Goal: Task Accomplishment & Management: Use online tool/utility

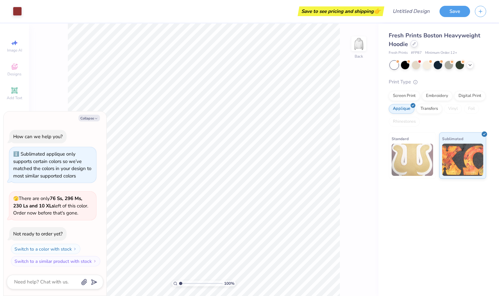
click at [414, 46] on div at bounding box center [414, 43] width 7 height 7
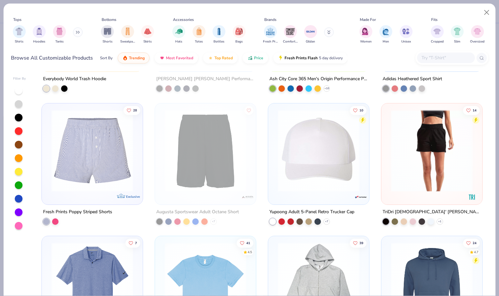
scroll to position [4128, 0]
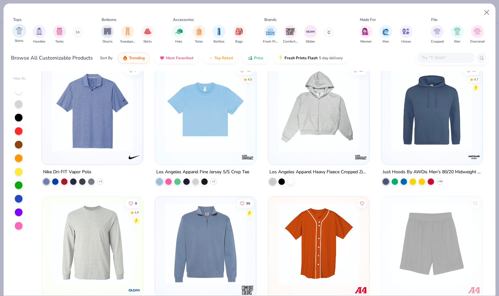
click at [15, 33] on img "filter for Shirts" at bounding box center [18, 30] width 7 height 7
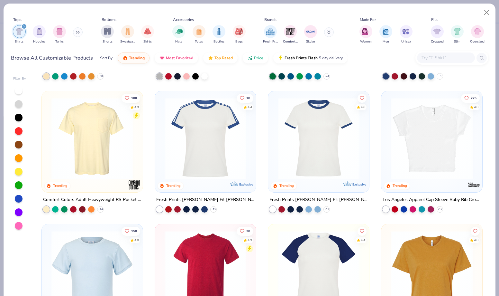
scroll to position [113, 0]
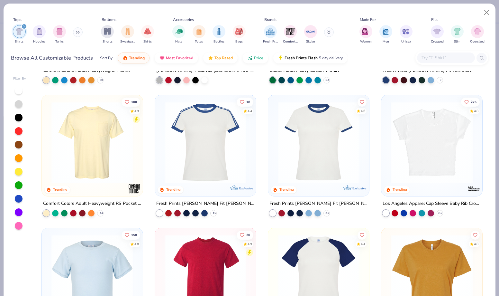
click at [225, 132] on img at bounding box center [206, 142] width 88 height 82
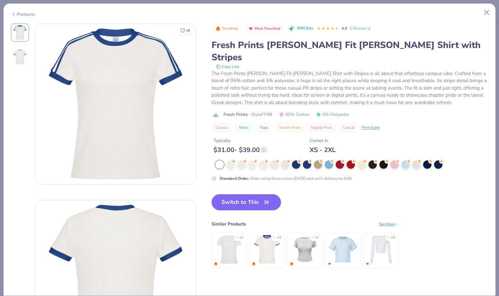
click at [356, 26] on link "5 Reviews" at bounding box center [361, 28] width 22 height 6
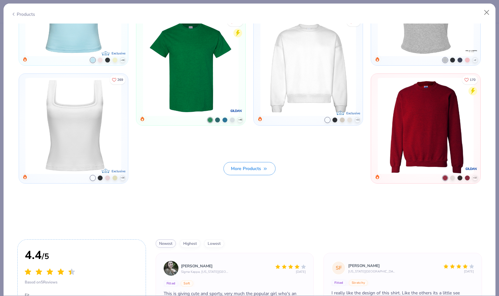
scroll to position [903, 0]
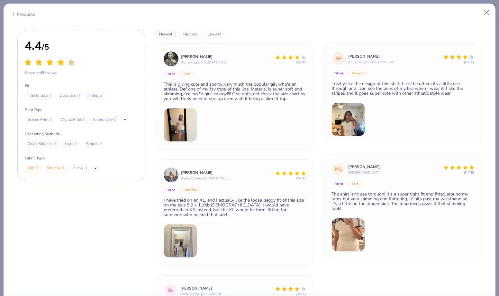
click at [354, 118] on img at bounding box center [348, 119] width 33 height 33
click at [347, 128] on img at bounding box center [348, 119] width 33 height 33
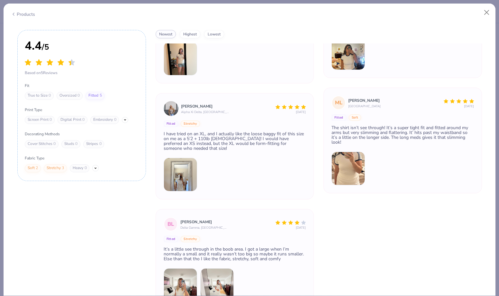
scroll to position [910, 0]
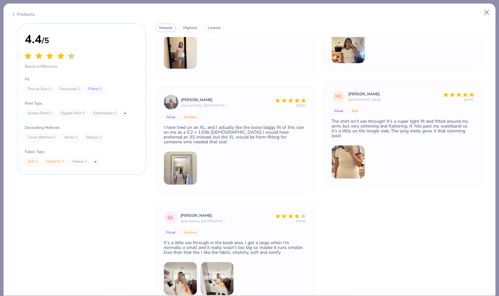
click at [218, 267] on img at bounding box center [216, 278] width 33 height 33
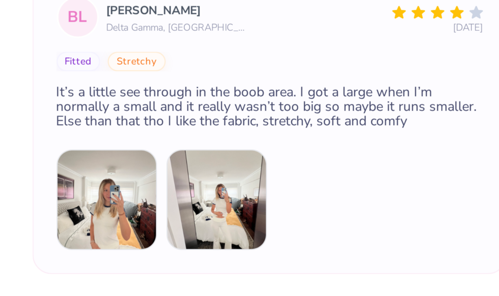
scroll to position [947, 0]
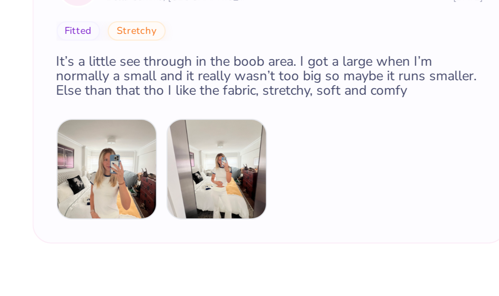
click at [213, 245] on img at bounding box center [216, 240] width 33 height 33
drag, startPoint x: 200, startPoint y: 255, endPoint x: 194, endPoint y: 264, distance: 11.2
click at [194, 264] on div "Emily McClelland Sigma Kappa, Iowa State University 1 Month Ago Fitted Soft Thi…" at bounding box center [319, 109] width 327 height 353
click at [241, 246] on div at bounding box center [235, 240] width 143 height 33
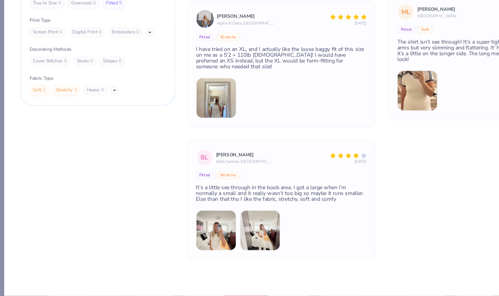
scroll to position [186, 0]
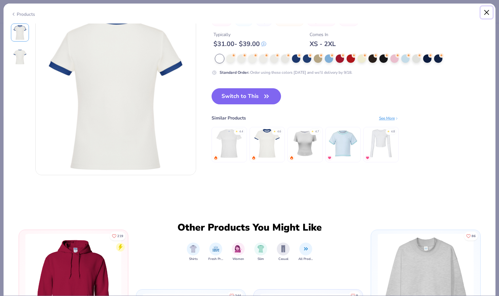
click at [487, 15] on button "Close" at bounding box center [487, 12] width 12 height 12
type textarea "x"
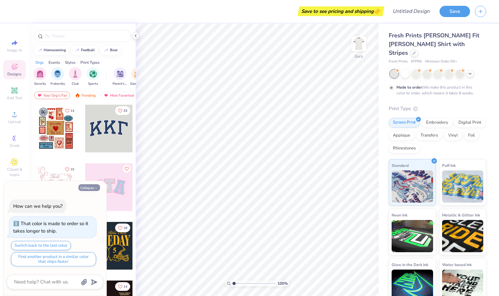
click at [92, 187] on button "Collapse" at bounding box center [90, 187] width 22 height 7
type textarea "x"
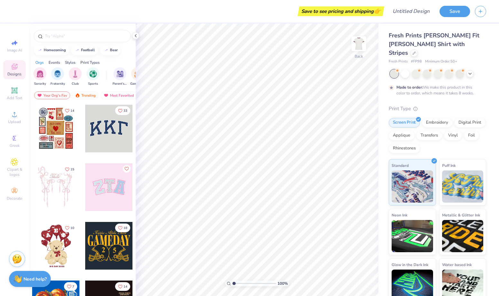
scroll to position [136, 0]
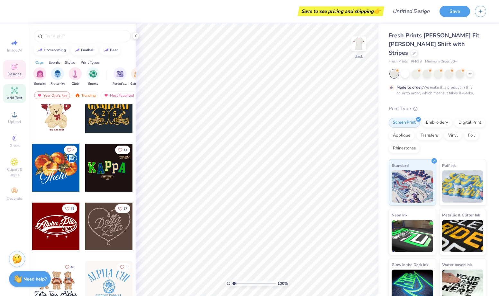
click at [23, 94] on div "Add Text" at bounding box center [14, 93] width 23 height 19
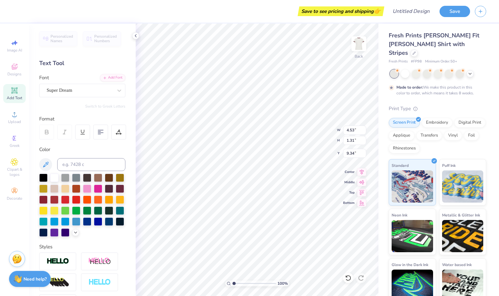
click at [99, 82] on div "Font Super Dream" at bounding box center [82, 85] width 86 height 23
click at [98, 90] on div "Super Dream" at bounding box center [80, 90] width 68 height 10
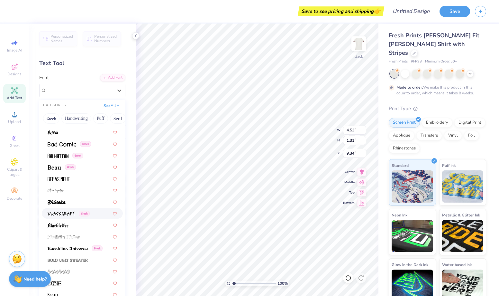
scroll to position [264, 0]
click at [57, 168] on img at bounding box center [55, 166] width 14 height 5
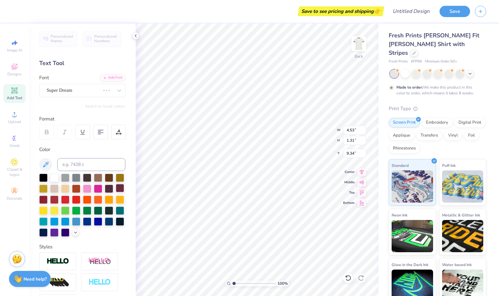
type input "4.21"
type input "1.30"
type input "9.35"
type textarea "chi omega"
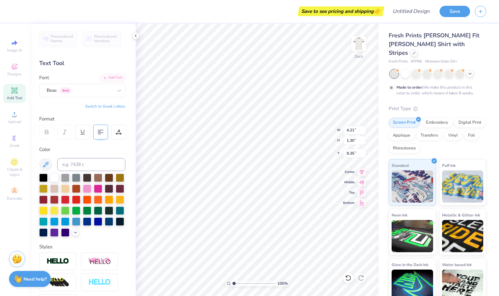
click at [95, 134] on div at bounding box center [100, 132] width 15 height 15
click at [122, 191] on div at bounding box center [120, 188] width 8 height 8
click at [57, 199] on div at bounding box center [54, 199] width 8 height 8
click at [45, 198] on div at bounding box center [43, 199] width 8 height 8
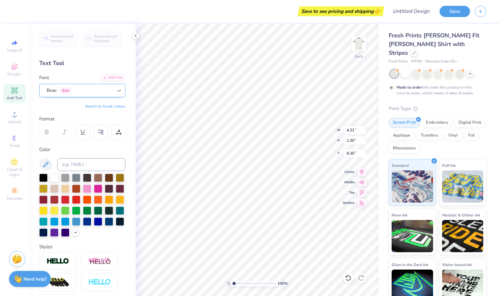
click at [118, 88] on icon at bounding box center [119, 90] width 6 height 6
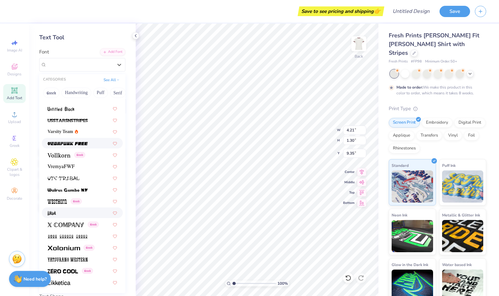
scroll to position [78, 0]
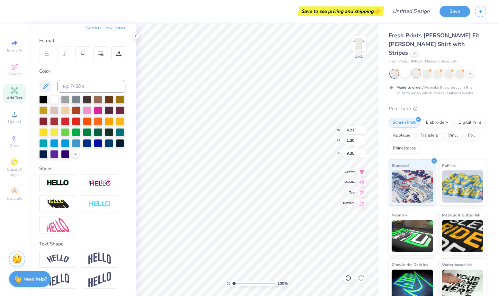
click at [417, 69] on div at bounding box center [416, 73] width 8 height 8
type input "5.20"
type input "3.92"
type input "8.04"
click at [395, 69] on div at bounding box center [394, 73] width 8 height 8
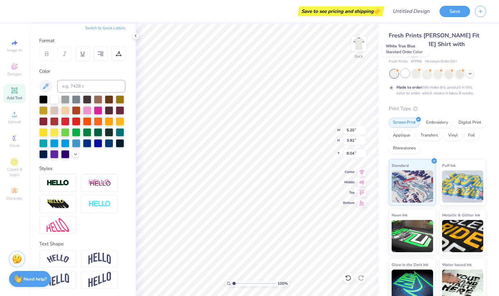
click at [403, 69] on div at bounding box center [405, 73] width 8 height 8
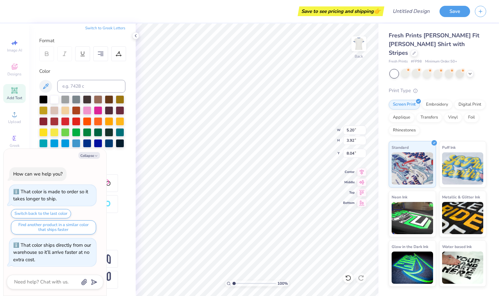
click at [396, 69] on div at bounding box center [394, 73] width 8 height 8
click at [406, 69] on div at bounding box center [405, 73] width 8 height 8
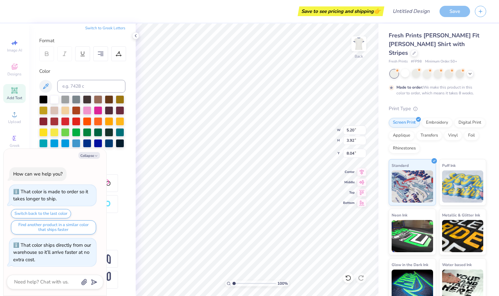
scroll to position [7, 0]
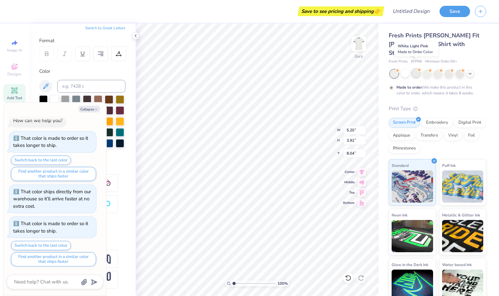
click at [418, 69] on div at bounding box center [416, 73] width 8 height 8
click at [428, 69] on div at bounding box center [427, 73] width 8 height 8
click at [439, 69] on div at bounding box center [438, 73] width 8 height 8
click at [449, 69] on div at bounding box center [449, 73] width 8 height 8
click at [455, 69] on div at bounding box center [438, 73] width 96 height 8
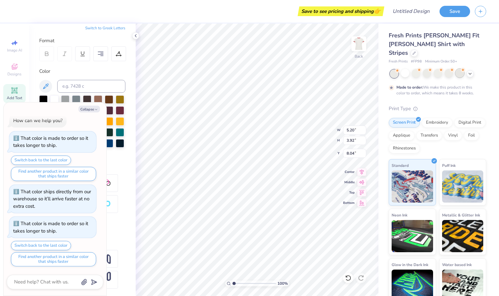
click at [457, 69] on div at bounding box center [438, 73] width 96 height 8
click at [469, 70] on icon at bounding box center [470, 72] width 5 height 5
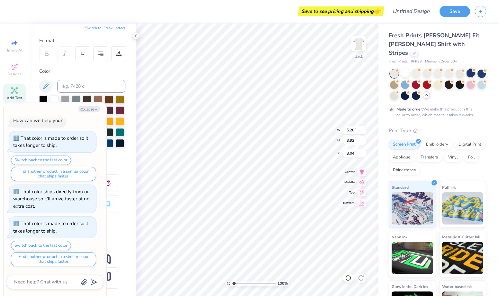
click at [470, 69] on div at bounding box center [471, 73] width 8 height 8
click at [406, 69] on div at bounding box center [405, 73] width 8 height 8
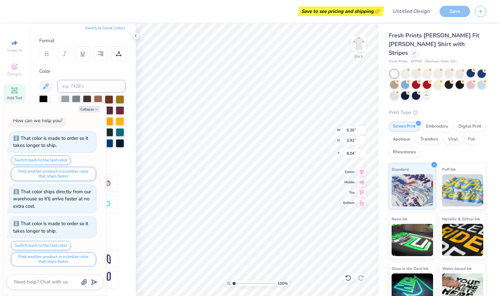
scroll to position [39, 0]
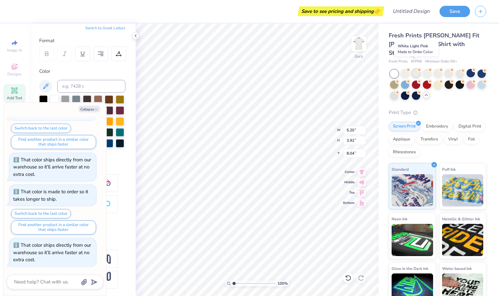
click at [418, 69] on div at bounding box center [416, 73] width 8 height 8
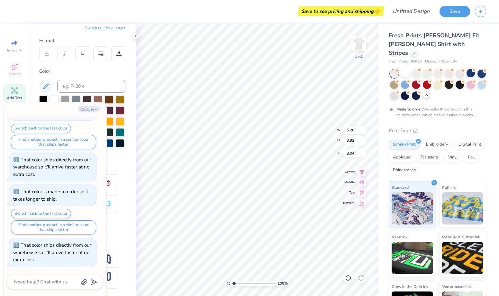
scroll to position [92, 0]
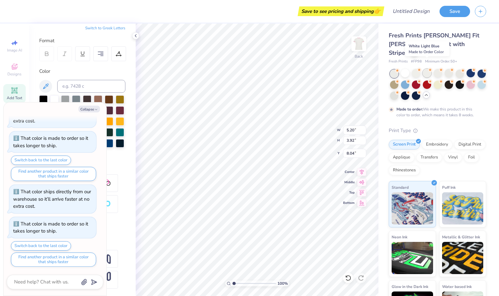
click at [426, 69] on div at bounding box center [427, 73] width 8 height 8
click at [436, 69] on div at bounding box center [438, 73] width 8 height 8
click at [451, 69] on div at bounding box center [438, 84] width 96 height 30
click at [461, 69] on div at bounding box center [460, 73] width 8 height 8
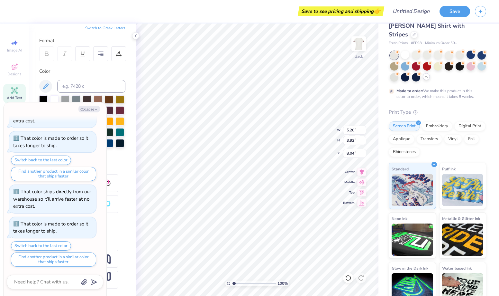
scroll to position [22, 0]
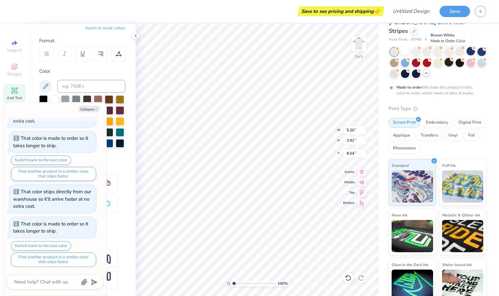
click at [447, 58] on div at bounding box center [449, 62] width 8 height 8
click at [456, 47] on div at bounding box center [460, 51] width 8 height 8
click at [460, 47] on div at bounding box center [460, 51] width 8 height 8
click at [90, 106] on button "Collapse" at bounding box center [90, 109] width 22 height 7
type textarea "x"
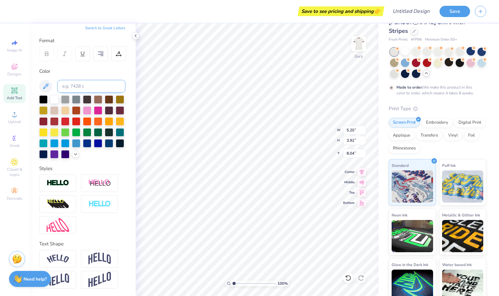
scroll to position [0, 0]
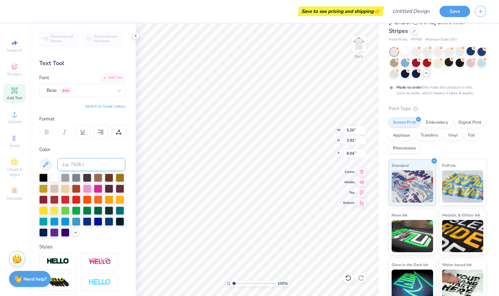
click at [94, 91] on div "Beau Greek" at bounding box center [80, 90] width 68 height 10
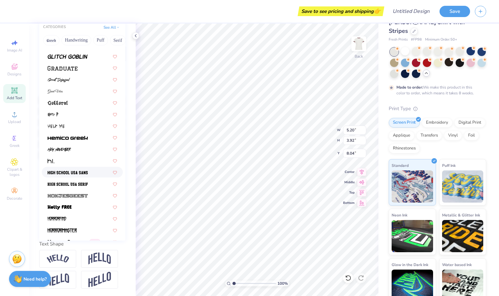
scroll to position [1502, 0]
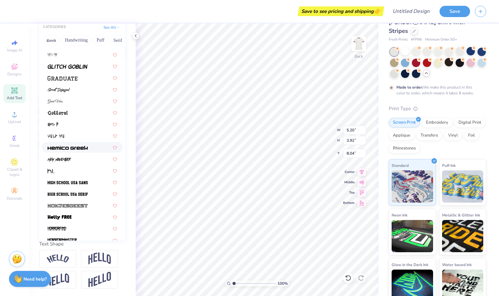
click at [80, 145] on img at bounding box center [68, 147] width 40 height 5
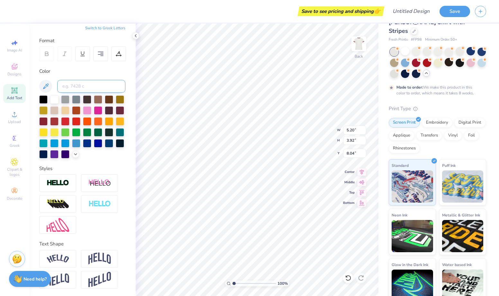
click at [98, 84] on input at bounding box center [91, 86] width 68 height 13
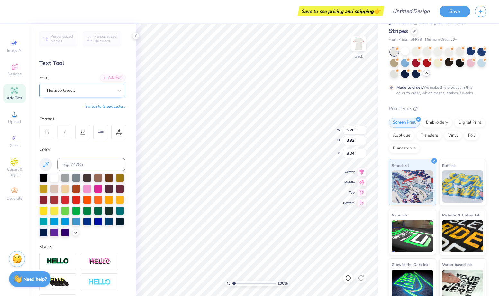
click at [91, 94] on div "Hemico Greek" at bounding box center [80, 90] width 68 height 10
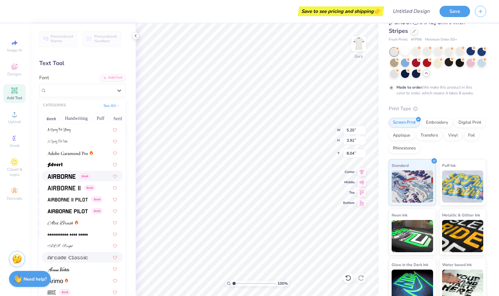
scroll to position [68, 0]
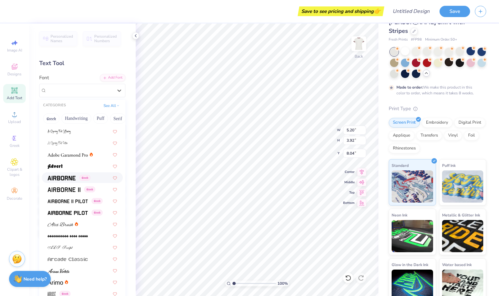
click at [66, 175] on span at bounding box center [62, 177] width 28 height 7
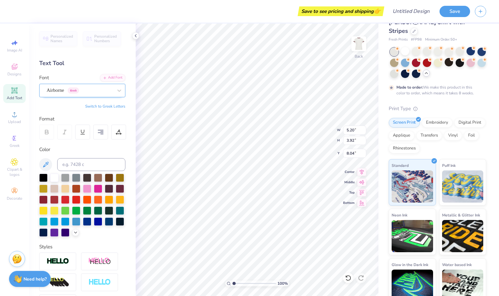
click at [111, 88] on div "Airborne Greek" at bounding box center [80, 90] width 68 height 10
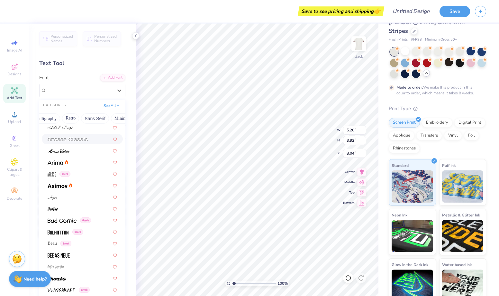
scroll to position [0, 114]
click at [88, 117] on button "Sans Serif" at bounding box center [95, 118] width 28 height 10
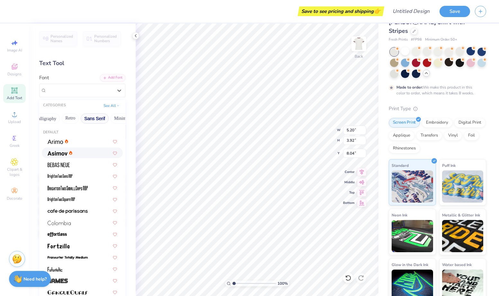
click at [84, 157] on div at bounding box center [82, 152] width 81 height 11
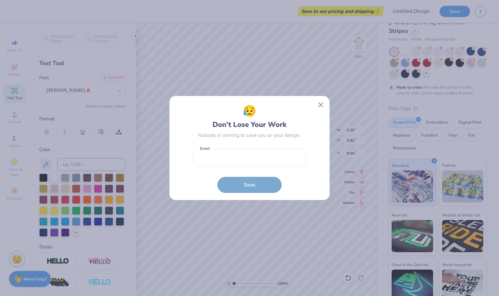
click at [226, 208] on div "😥 Don’t Lose Your Work Nobody is coming to save you or your design. Email is a …" at bounding box center [249, 148] width 499 height 296
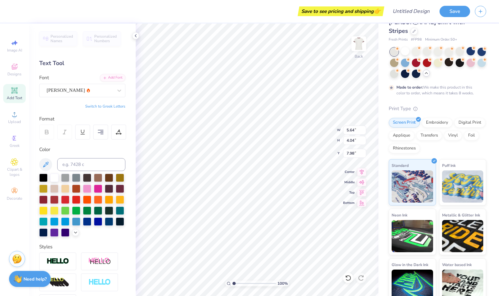
type input "5.64"
type input "4.04"
type input "7.98"
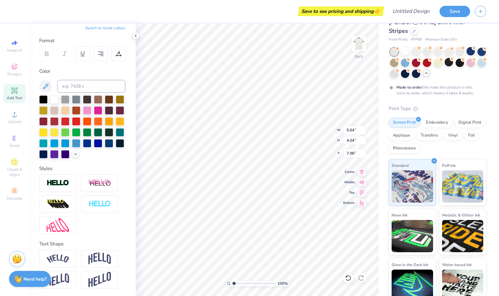
scroll to position [0, 0]
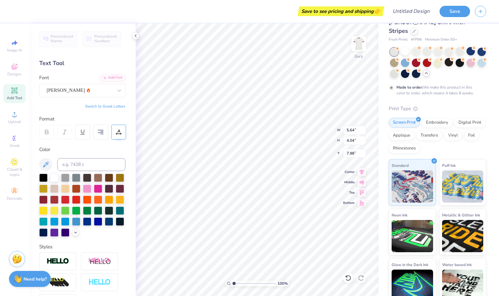
click at [118, 133] on icon at bounding box center [119, 132] width 6 height 6
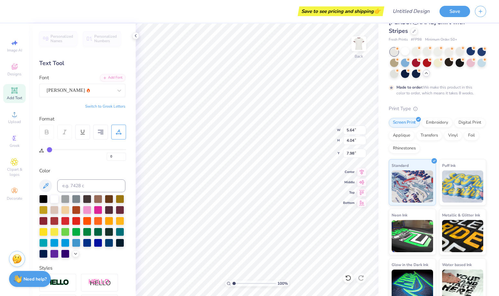
drag, startPoint x: 55, startPoint y: 148, endPoint x: 71, endPoint y: 150, distance: 16.1
click at [71, 150] on div "0" at bounding box center [86, 153] width 79 height 15
type input "3"
type input "4"
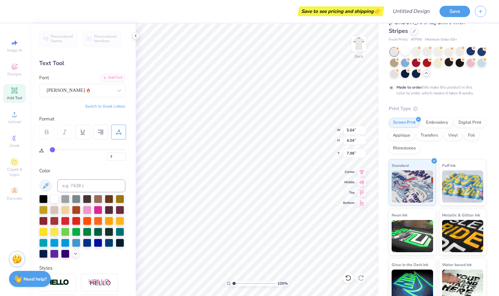
type input "4"
type input "6"
type input "7"
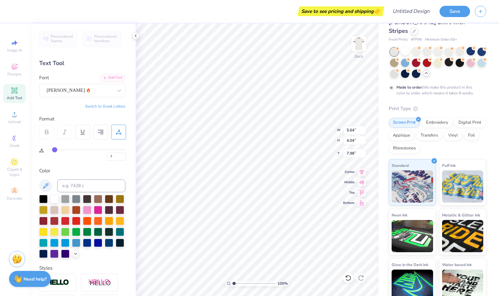
type input "9"
type input "10"
type input "12"
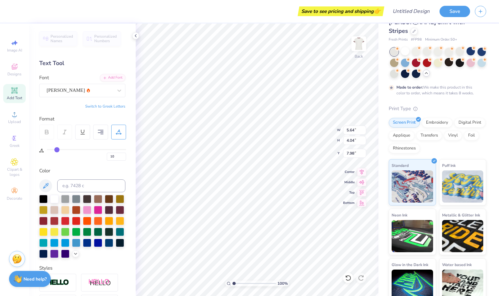
type input "12"
type input "13"
type input "14"
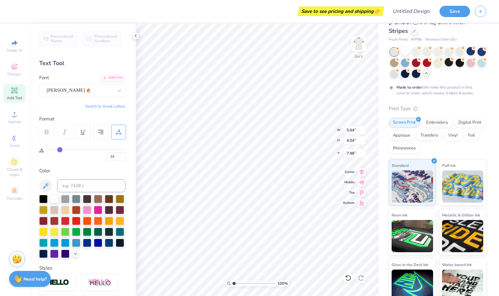
type input "15"
type input "16"
type input "17"
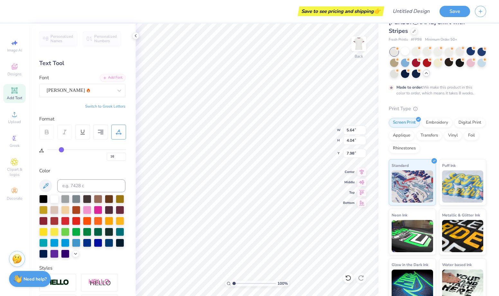
type input "17"
type input "18"
type input "19"
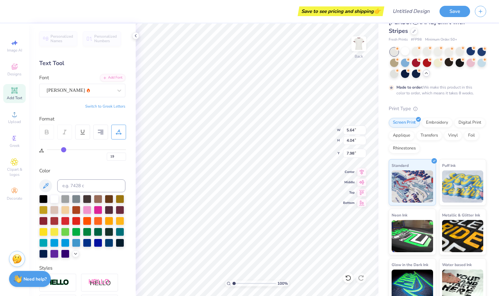
type input "20"
type input "21"
type input "22"
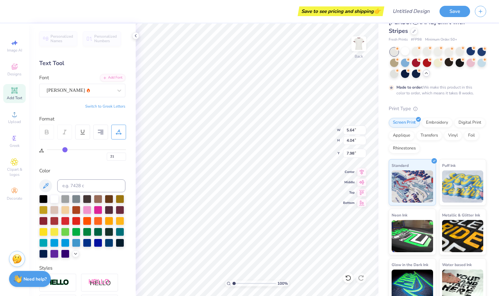
type input "22"
type input "23"
type input "24"
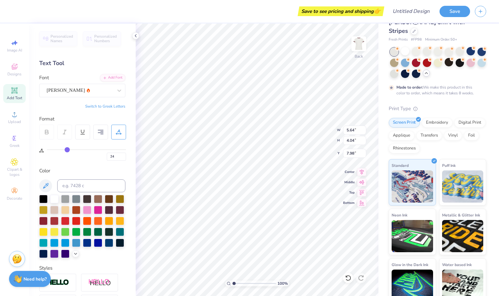
type input "25"
type input "27"
type input "28"
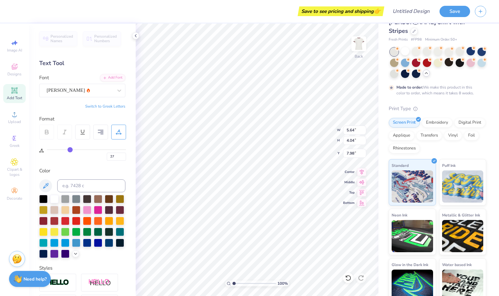
type input "28"
type input "29"
type input "30"
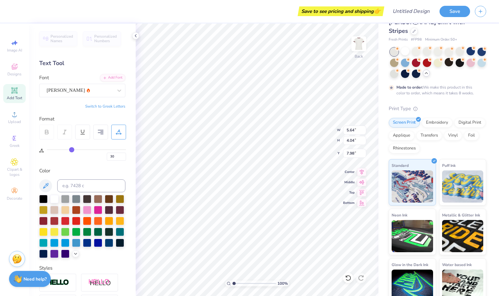
type input "31"
type input "32"
drag, startPoint x: 51, startPoint y: 149, endPoint x: 73, endPoint y: 151, distance: 21.9
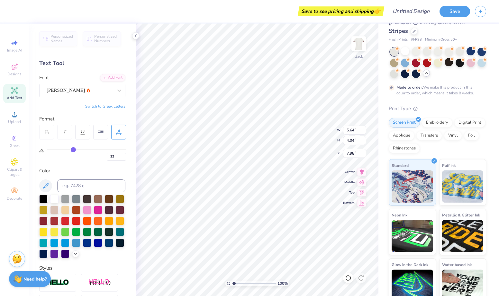
click at [73, 150] on input "range" at bounding box center [86, 149] width 79 height 1
type input "31"
type input "30"
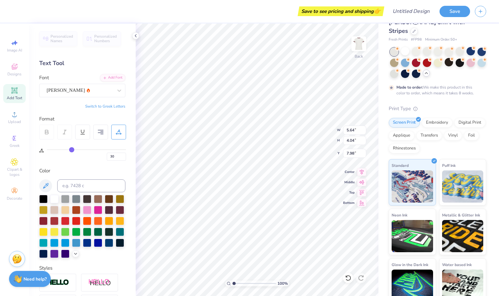
type input "29"
type input "28"
type input "27"
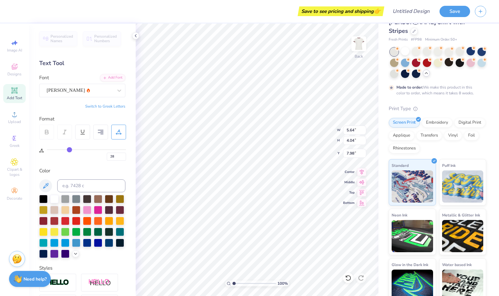
type input "27"
type input "26"
type input "25"
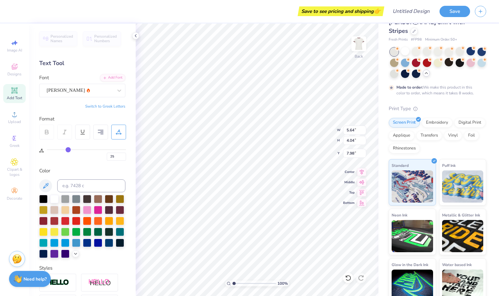
type input "24"
type input "23"
type input "22"
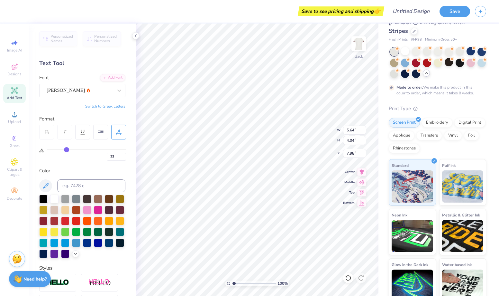
type input "22"
type input "21"
type input "20"
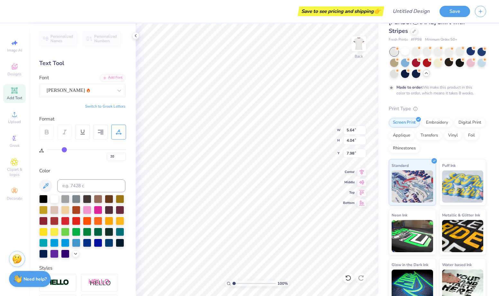
type input "19"
type input "18"
type input "17"
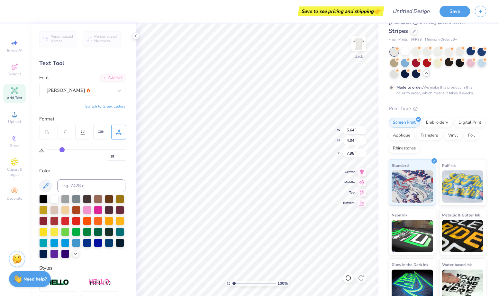
type input "17"
type input "18"
type input "19"
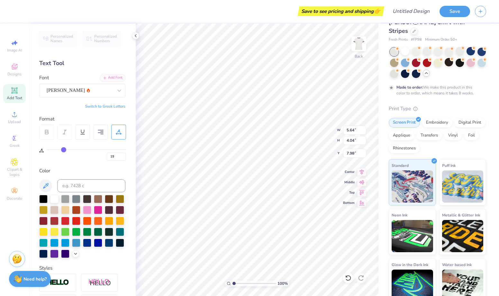
type input "20"
type input "21"
type input "20"
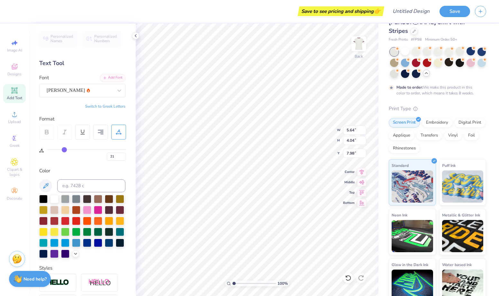
type input "20"
type input "18"
type input "16"
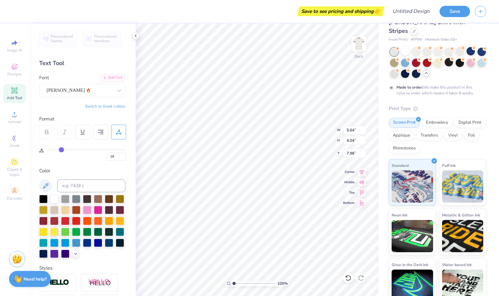
type input "14"
type input "11"
type input "8"
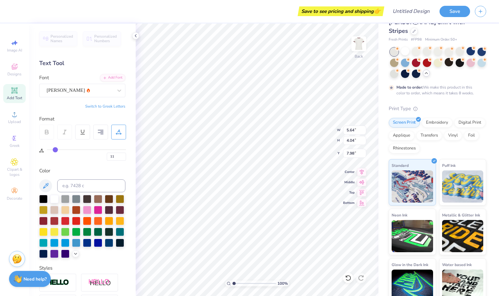
type input "8"
type input "5"
type input "2"
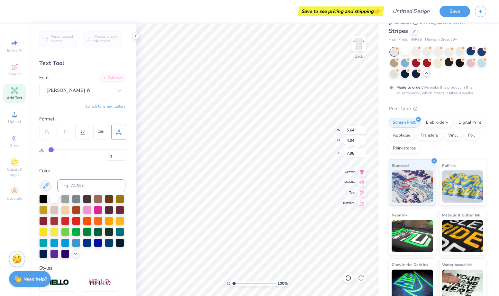
type input "0"
drag, startPoint x: 73, startPoint y: 151, endPoint x: 39, endPoint y: 149, distance: 34.8
type input "0"
click at [47, 149] on input "range" at bounding box center [86, 149] width 79 height 1
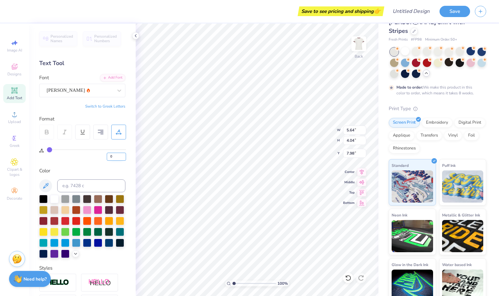
click at [121, 158] on input "0" at bounding box center [116, 156] width 19 height 8
click at [123, 154] on input "1" at bounding box center [116, 156] width 19 height 8
click at [123, 154] on input "2" at bounding box center [116, 156] width 19 height 8
click at [123, 154] on input "3" at bounding box center [116, 156] width 19 height 8
click at [123, 154] on input "4" at bounding box center [116, 156] width 19 height 8
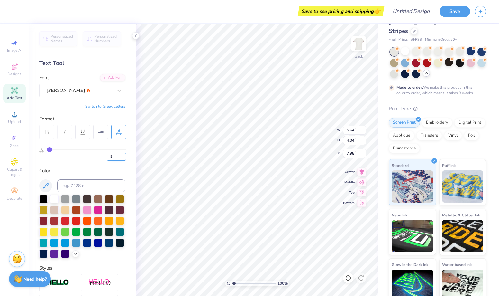
click at [123, 154] on input "5" at bounding box center [116, 156] width 19 height 8
click at [123, 154] on input "6" at bounding box center [116, 156] width 19 height 8
click at [123, 154] on input "7" at bounding box center [116, 156] width 19 height 8
click at [123, 154] on input "8" at bounding box center [116, 156] width 19 height 8
click at [122, 156] on input "7" at bounding box center [116, 156] width 19 height 8
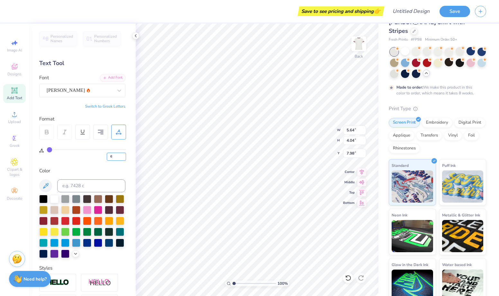
click at [122, 156] on input "6" at bounding box center [116, 156] width 19 height 8
click at [122, 156] on input "5" at bounding box center [116, 156] width 19 height 8
click at [122, 156] on input "4" at bounding box center [116, 156] width 19 height 8
click at [122, 156] on input "3" at bounding box center [116, 156] width 19 height 8
click at [122, 156] on input "2" at bounding box center [116, 156] width 19 height 8
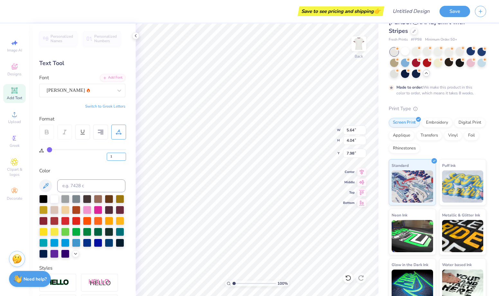
click at [122, 156] on input "1" at bounding box center [116, 156] width 19 height 8
type input "0"
click at [122, 156] on input "0" at bounding box center [116, 156] width 19 height 8
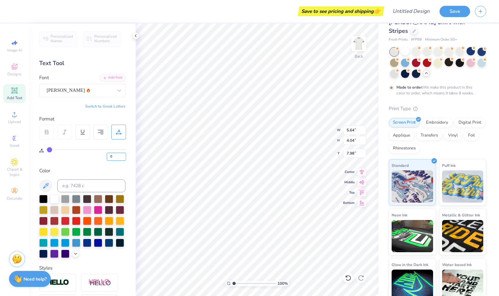
click at [122, 156] on input "0" at bounding box center [116, 156] width 19 height 8
click at [88, 131] on div at bounding box center [82, 132] width 15 height 15
click at [104, 130] on div at bounding box center [100, 132] width 15 height 15
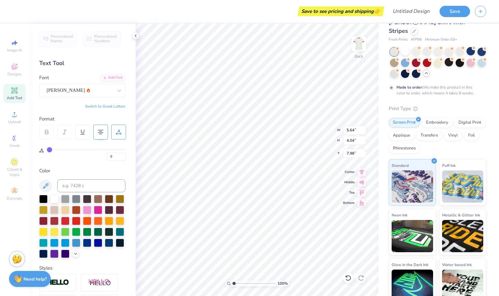
click at [104, 130] on div at bounding box center [100, 132] width 15 height 15
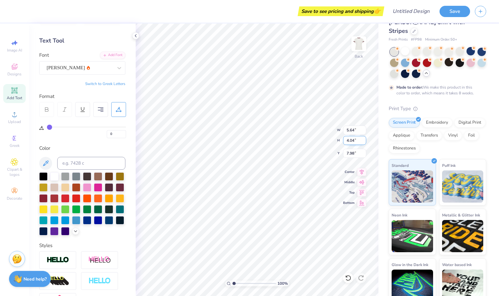
click at [363, 143] on input "4.03" at bounding box center [354, 140] width 23 height 9
click at [363, 143] on input "4.02" at bounding box center [354, 140] width 23 height 9
click at [363, 143] on input "4.01" at bounding box center [354, 140] width 23 height 9
click at [363, 142] on input "4" at bounding box center [354, 140] width 23 height 9
type input "3.99"
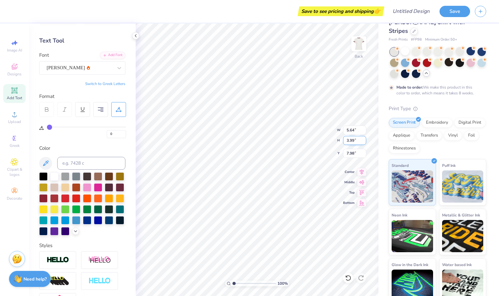
click at [363, 142] on input "3.99" at bounding box center [354, 140] width 23 height 9
type input "5.57"
type input "8.01"
type input "5.64"
type input "4.04"
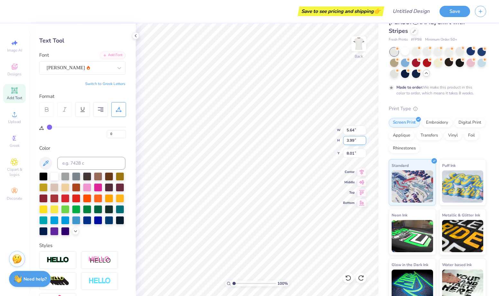
type input "7.98"
type textarea "chi omega"
click at [88, 70] on div "[PERSON_NAME]" at bounding box center [80, 68] width 68 height 10
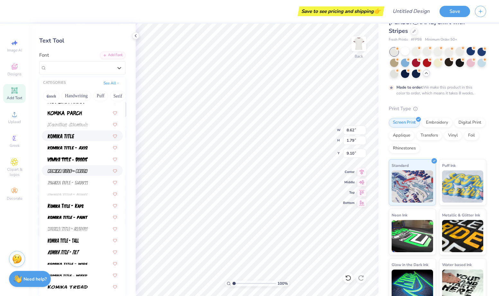
scroll to position [0, 0]
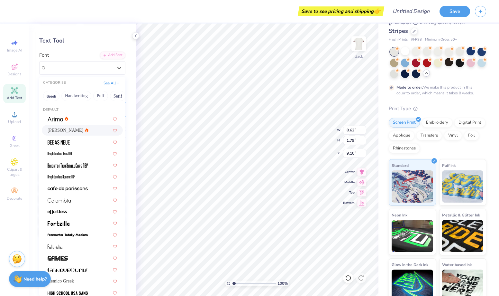
click at [96, 130] on div "[PERSON_NAME]" at bounding box center [82, 130] width 69 height 7
click at [118, 68] on icon at bounding box center [119, 68] width 4 height 2
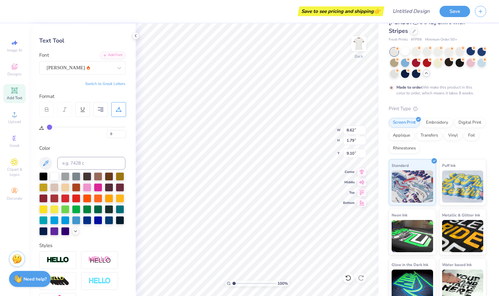
scroll to position [0, 0]
click at [106, 66] on div "[PERSON_NAME]" at bounding box center [80, 68] width 68 height 10
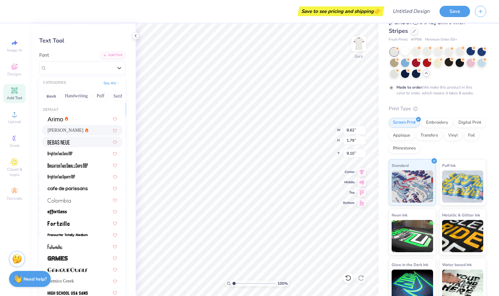
click at [87, 138] on div at bounding box center [82, 141] width 69 height 7
click at [107, 68] on div "Bebas Neue" at bounding box center [80, 68] width 68 height 10
click at [79, 132] on div "[PERSON_NAME]" at bounding box center [82, 130] width 69 height 7
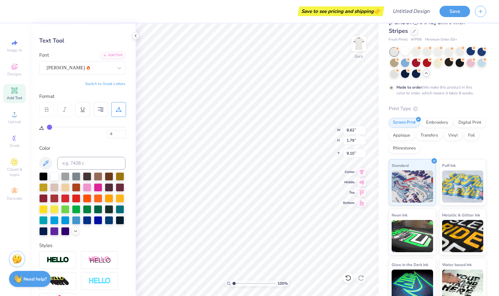
click at [116, 75] on div "Personalized Names Personalized Numbers Text Tool Add Font Font [PERSON_NAME] S…" at bounding box center [82, 159] width 107 height 272
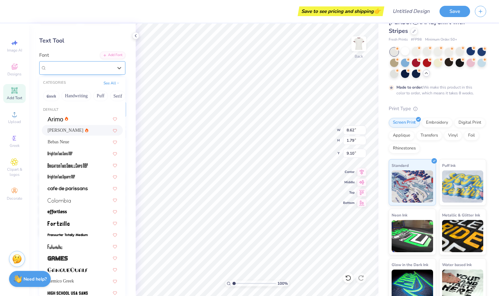
click at [113, 69] on div "[PERSON_NAME]" at bounding box center [80, 68] width 68 height 10
click at [94, 186] on div at bounding box center [82, 188] width 69 height 7
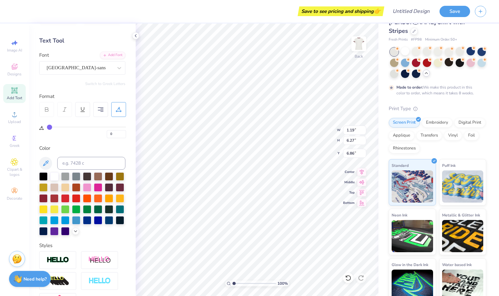
type input "1.19"
type input "6.27"
type input "6.86"
type input "12.78"
type input "1.57"
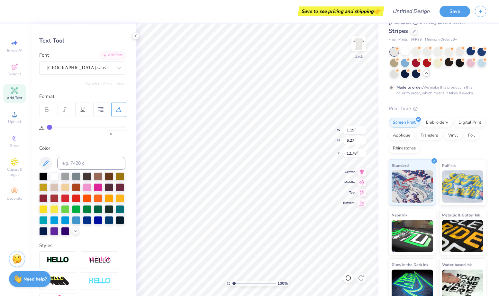
type input "8.31"
type input "10.74"
type input "10.92"
click at [73, 229] on icon at bounding box center [75, 230] width 5 height 5
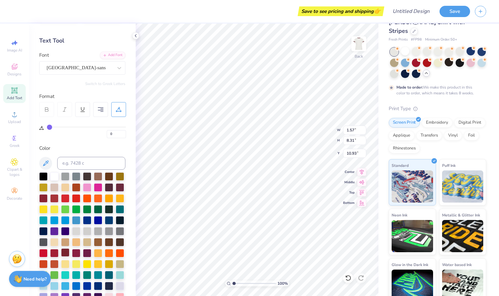
click at [66, 254] on div at bounding box center [65, 252] width 8 height 8
type input "1.69"
type input "8.31"
type input "1.63"
type input "5.03"
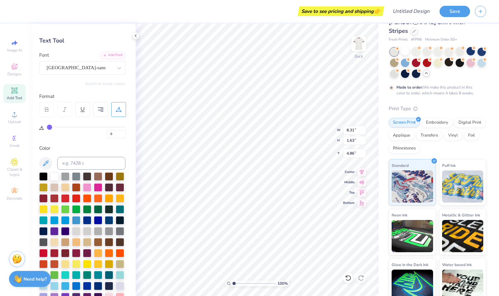
type input "4.86"
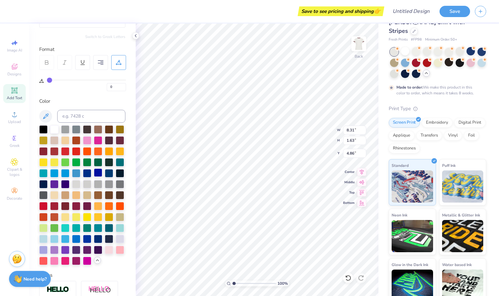
scroll to position [176, 0]
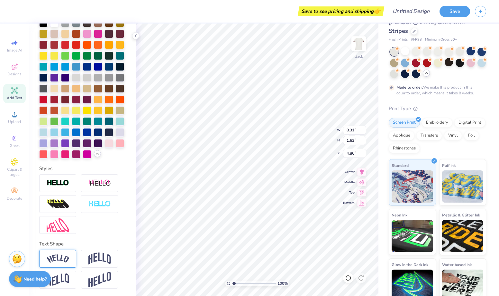
click at [68, 259] on img at bounding box center [58, 258] width 23 height 9
type input "9.89"
type input "2.25"
type input "4.55"
click at [97, 260] on img at bounding box center [99, 258] width 23 height 12
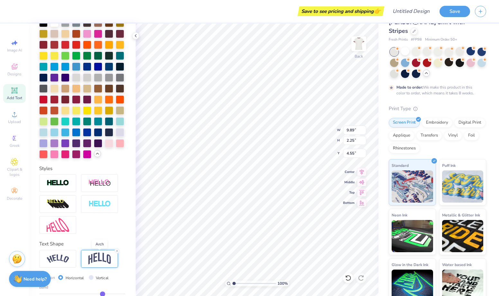
type input "8.31"
type input "2.65"
type input "4.36"
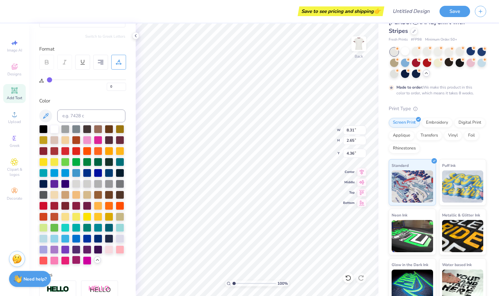
scroll to position [0, 0]
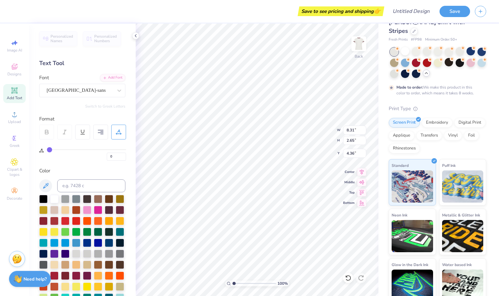
click at [97, 98] on div "Personalized Names Personalized Numbers Text Tool Add Font Font cafe de [GEOGRA…" at bounding box center [82, 159] width 107 height 272
click at [95, 94] on div at bounding box center [80, 90] width 66 height 9
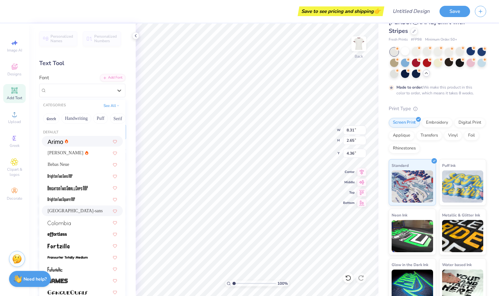
click at [82, 140] on div at bounding box center [82, 141] width 69 height 7
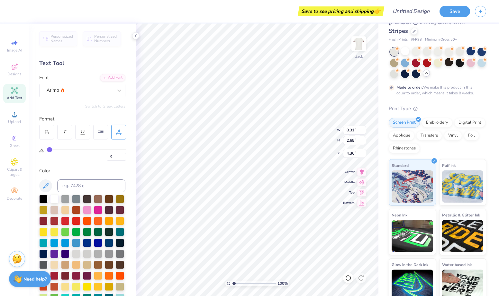
type input "11.35"
type input "3.69"
type input "3.84"
click at [76, 91] on div "Arimo" at bounding box center [80, 90] width 68 height 10
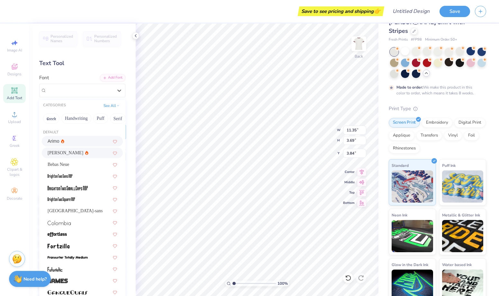
click at [76, 153] on div "[PERSON_NAME]" at bounding box center [82, 152] width 69 height 7
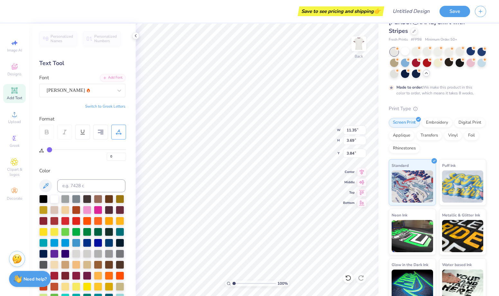
type input "11.43"
type input "3.74"
type input "3.81"
click at [17, 74] on span "Designs" at bounding box center [14, 73] width 14 height 5
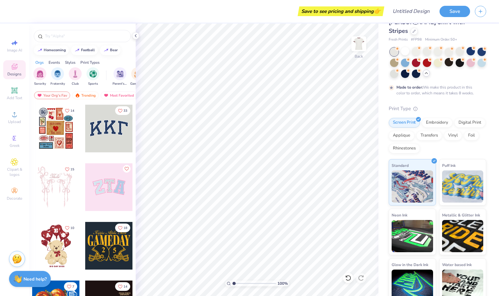
click at [104, 133] on div at bounding box center [109, 129] width 48 height 48
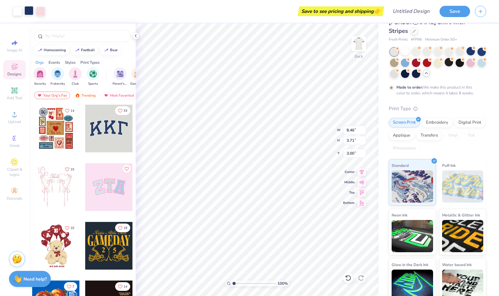
click at [27, 9] on div at bounding box center [28, 10] width 9 height 9
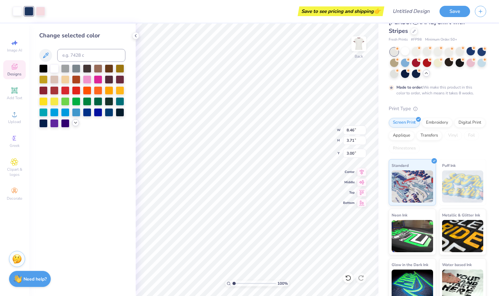
click at [76, 122] on polyline at bounding box center [75, 122] width 3 height 1
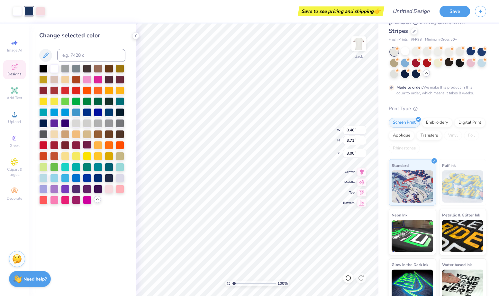
click at [88, 143] on div at bounding box center [87, 144] width 8 height 8
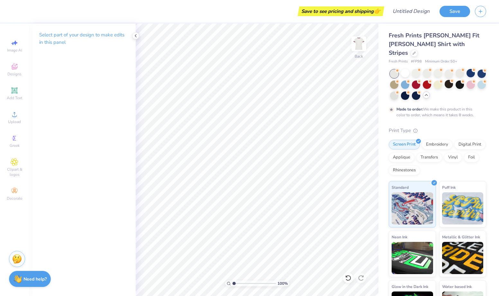
scroll to position [22, 0]
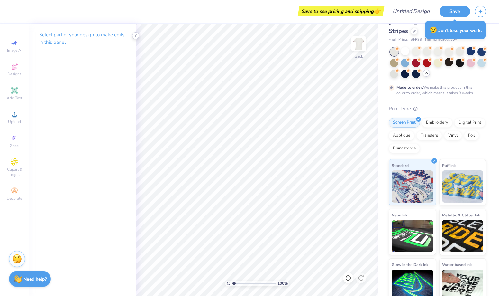
click at [137, 35] on icon at bounding box center [135, 35] width 5 height 5
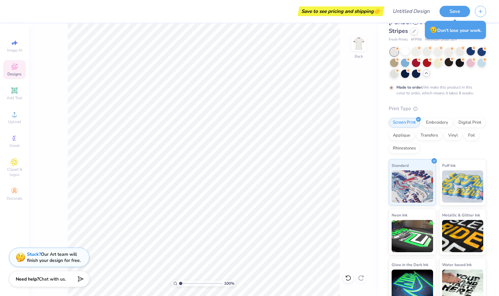
click at [16, 69] on icon at bounding box center [15, 67] width 6 height 6
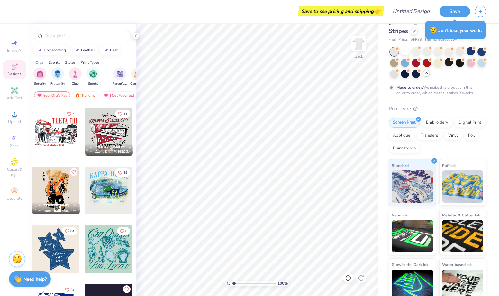
scroll to position [534, 0]
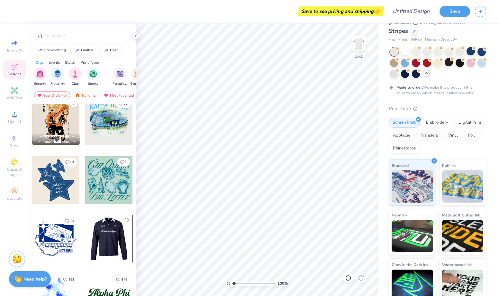
click at [85, 244] on div at bounding box center [62, 239] width 48 height 48
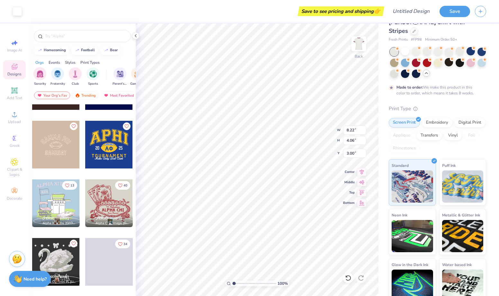
scroll to position [2093, 0]
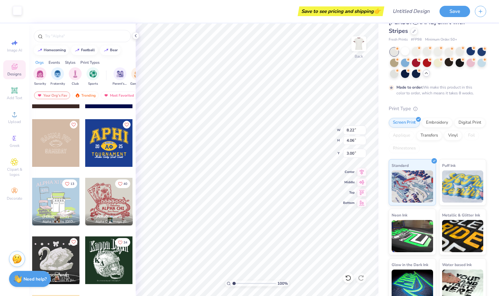
click at [18, 14] on div at bounding box center [17, 10] width 9 height 9
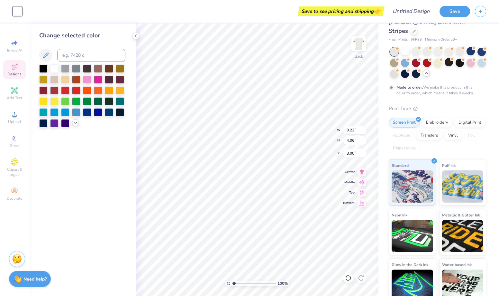
click at [73, 123] on icon at bounding box center [75, 122] width 5 height 5
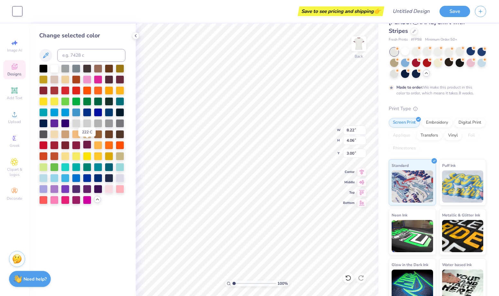
click at [87, 146] on div at bounding box center [87, 144] width 8 height 8
click at [66, 143] on div at bounding box center [65, 144] width 8 height 8
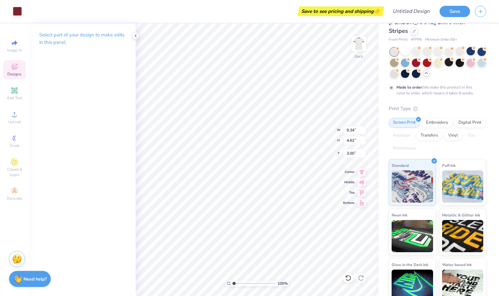
type input "9.34"
type input "4.62"
type input "10.43"
type input "5.16"
type input "2.45"
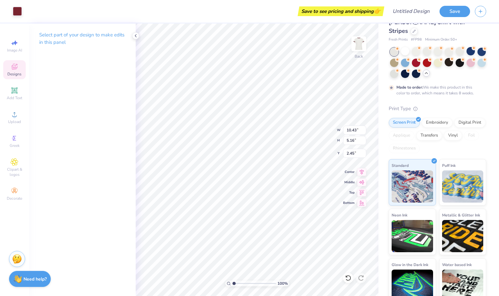
type input "2.28"
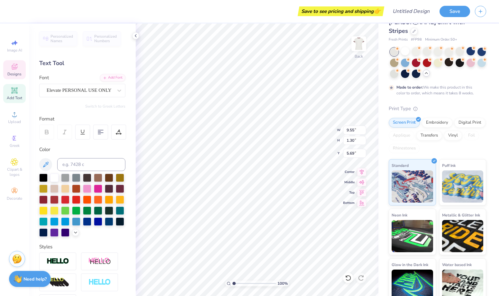
type textarea "ChiOmega"
type input "5.50"
type textarea "1895"
type input "2.69"
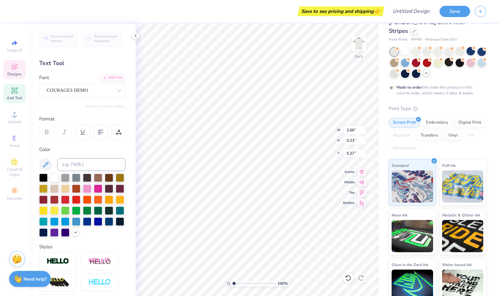
type input "0.23"
type input "5.27"
type textarea "Lajolla"
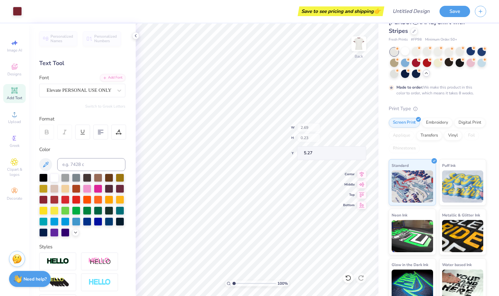
type input "8.40"
type input "1.40"
type input "5.50"
type input "0.84"
type input "2.55"
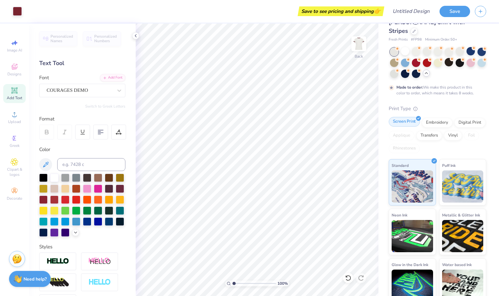
scroll to position [0, 0]
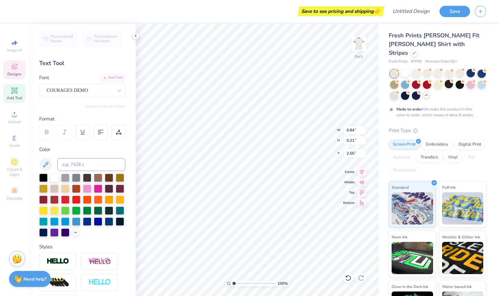
type input "1.84"
type input "0.23"
type input "2.77"
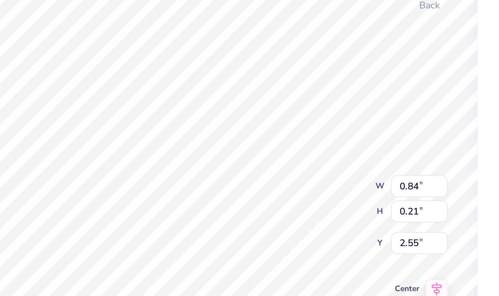
scroll to position [0, 0]
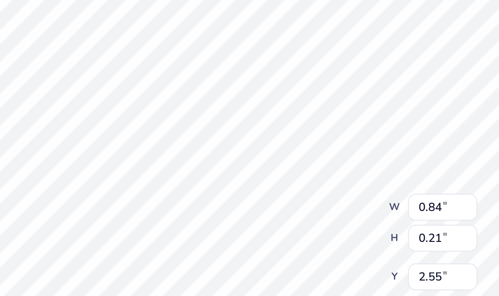
type textarea "kappa"
type input "1.84"
type input "0.23"
type input "2.77"
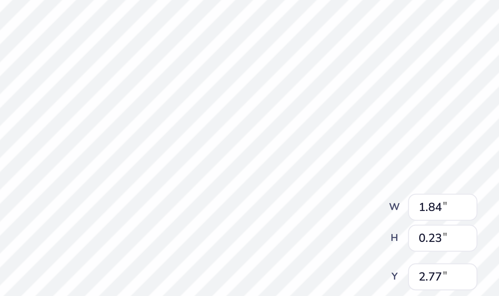
type textarea "lambda"
type input "1.63"
type input "2.81"
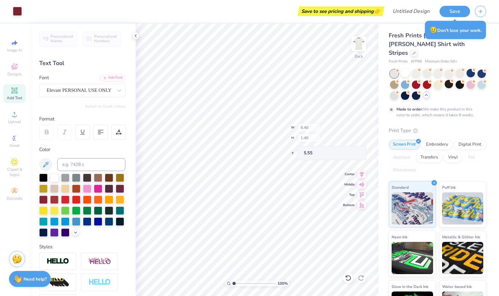
type input "5.55"
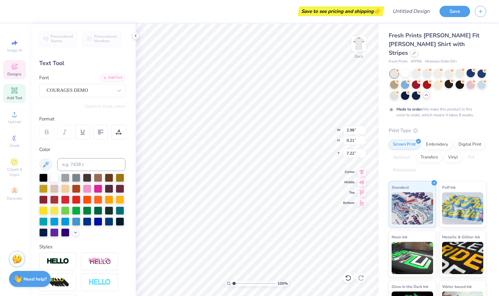
scroll to position [0, 0]
type textarea "x"
click at [14, 134] on icon at bounding box center [15, 138] width 8 height 8
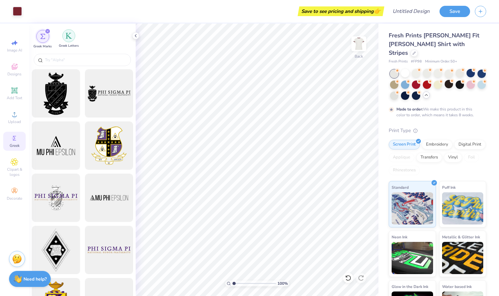
click at [69, 40] on div "filter for Greek Letters" at bounding box center [68, 35] width 13 height 13
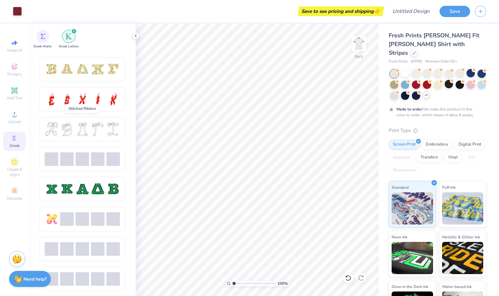
scroll to position [220, 0]
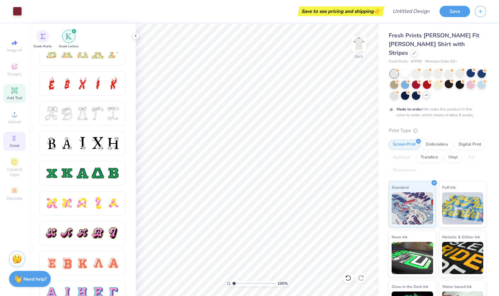
click at [15, 88] on icon at bounding box center [14, 90] width 5 height 5
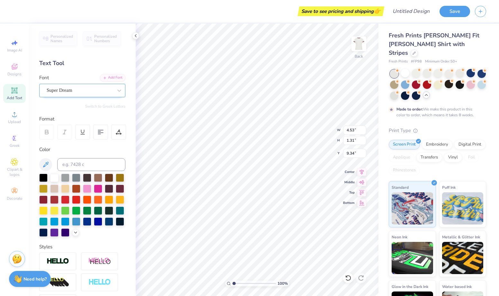
click at [112, 88] on div "Super Dream" at bounding box center [80, 90] width 68 height 10
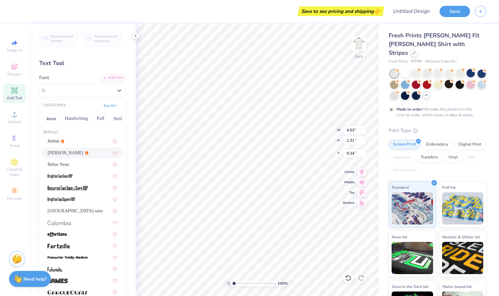
click at [86, 150] on div "[PERSON_NAME]" at bounding box center [82, 152] width 69 height 7
type input "4.48"
type input "1.33"
type input "9.33"
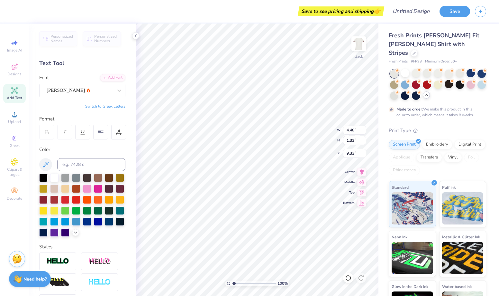
click at [110, 106] on button "Switch to Greek Letters" at bounding box center [105, 106] width 40 height 5
type input "4.35"
type textarea "ξ"
type textarea "θωερτγυιο ασδφγηjκλ ζξχvβννθ"
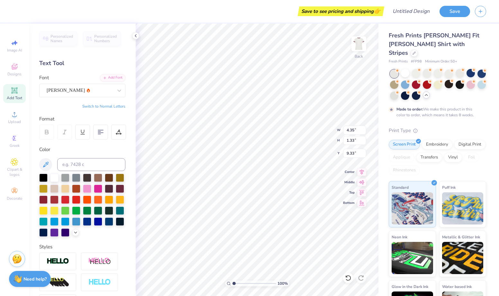
scroll to position [0, 0]
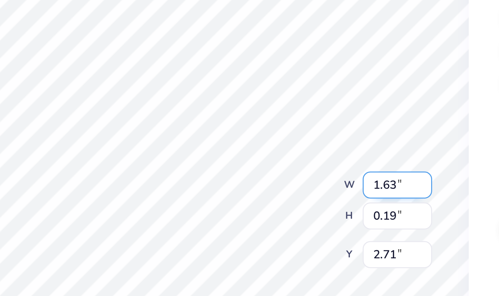
click at [318, 125] on div "100 % Back W 1.63 1.63 " H 0.19 0.19 " Y 2.71 2.71 " Center Middle Top Bottom" at bounding box center [257, 159] width 243 height 272
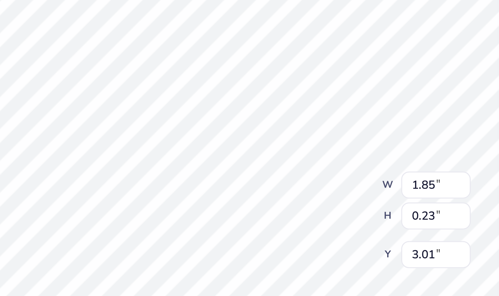
type input "3.00"
type input "3.36"
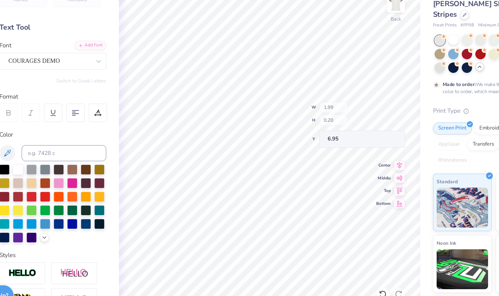
type input "6.95"
type input "5.17"
type input "7.24"
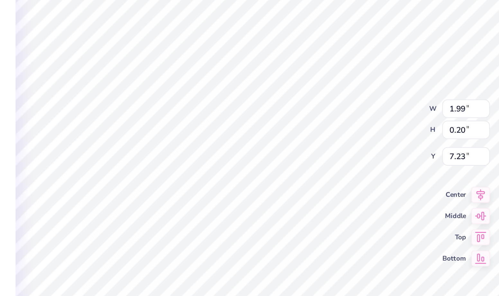
type textarea "La jolla"
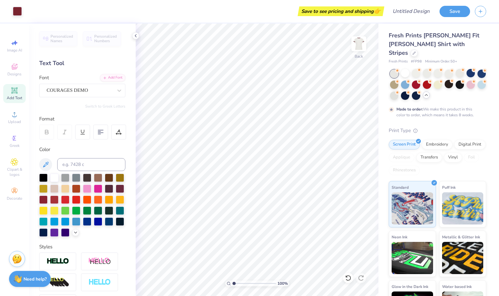
scroll to position [22, 0]
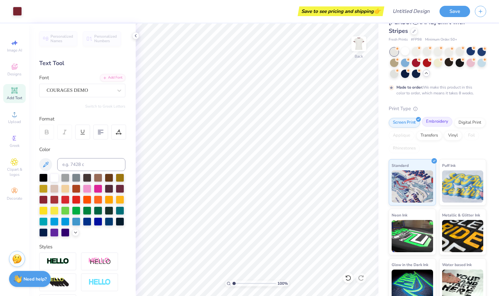
click at [439, 117] on div "Embroidery" at bounding box center [437, 122] width 31 height 10
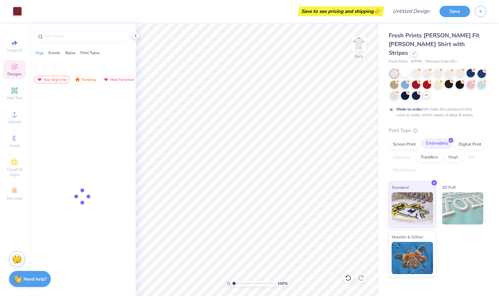
scroll to position [0, 0]
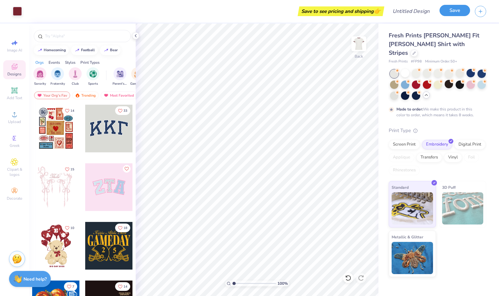
click at [449, 13] on button "Save" at bounding box center [455, 10] width 31 height 11
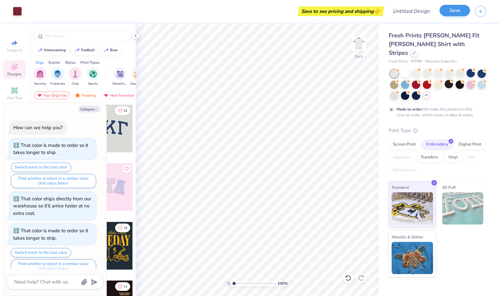
scroll to position [110, 0]
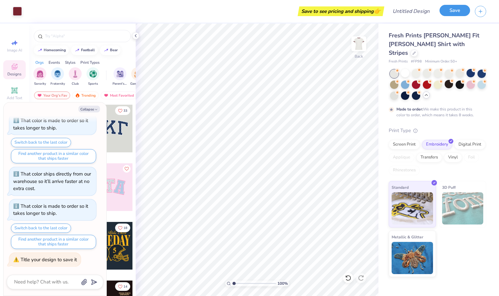
click at [452, 12] on button "Save" at bounding box center [455, 10] width 31 height 11
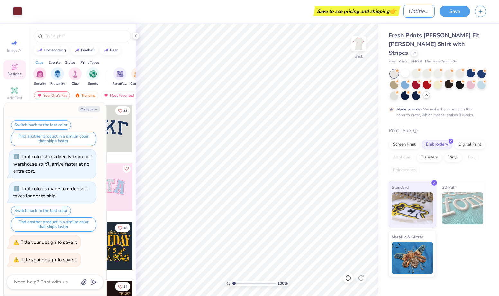
type textarea "x"
click at [403, 10] on input "Design Title" at bounding box center [419, 11] width 32 height 13
click at [451, 12] on button "Save" at bounding box center [455, 10] width 31 height 11
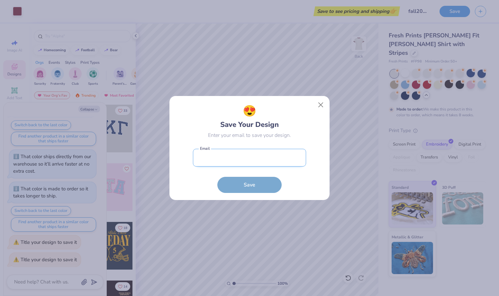
click at [263, 150] on input "email" at bounding box center [249, 158] width 113 height 18
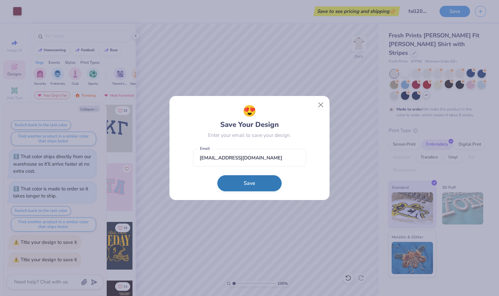
click at [264, 183] on button "Save" at bounding box center [249, 183] width 64 height 16
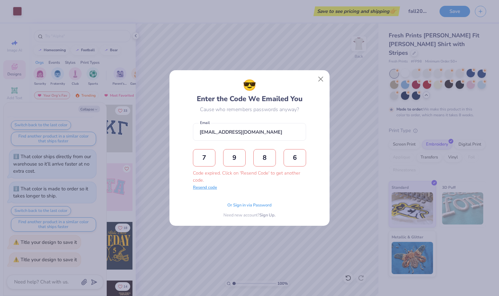
click at [214, 187] on button "Resend code" at bounding box center [205, 187] width 24 height 6
click at [318, 82] on button "Close" at bounding box center [321, 79] width 12 height 12
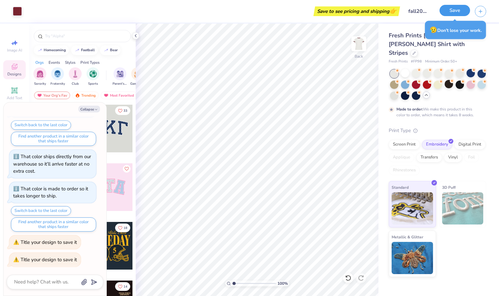
click at [456, 10] on button "Save" at bounding box center [455, 10] width 31 height 11
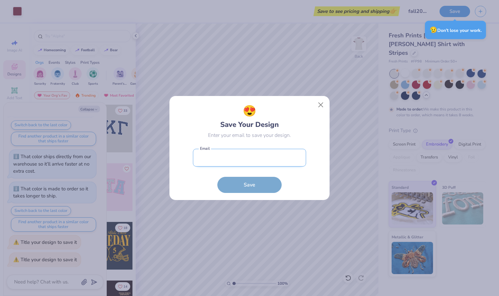
click at [246, 155] on input "email" at bounding box center [249, 158] width 113 height 18
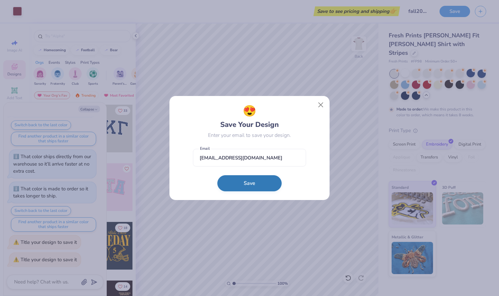
click at [246, 184] on button "Save" at bounding box center [249, 183] width 64 height 16
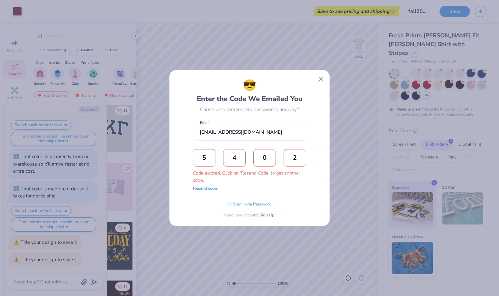
click at [244, 204] on span "Or Sign in via Password" at bounding box center [249, 204] width 44 height 6
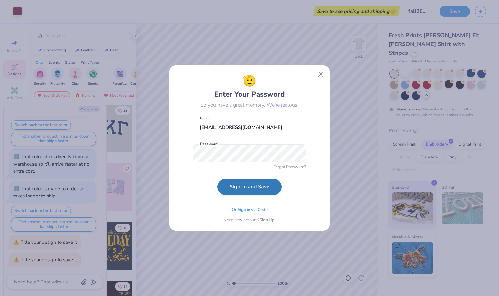
click at [263, 189] on button "Sign-in and Save" at bounding box center [249, 187] width 64 height 16
click at [217, 180] on button "Sign-in and Save" at bounding box center [249, 188] width 64 height 16
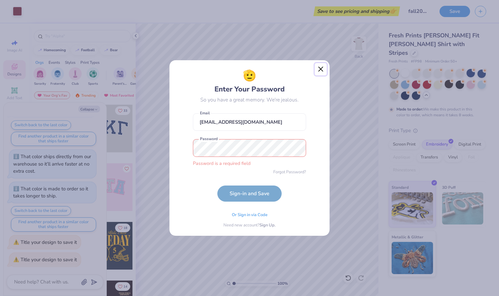
click at [321, 68] on button "Close" at bounding box center [321, 69] width 12 height 12
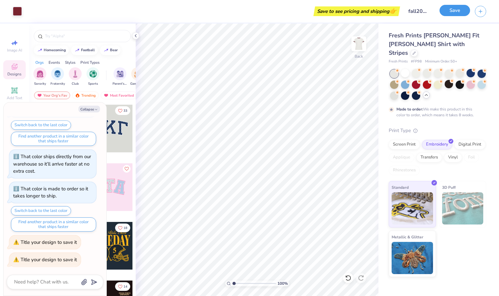
click at [456, 12] on button "Save" at bounding box center [455, 10] width 31 height 11
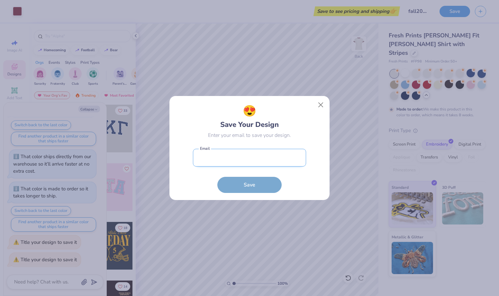
click at [274, 153] on input "email" at bounding box center [249, 158] width 113 height 18
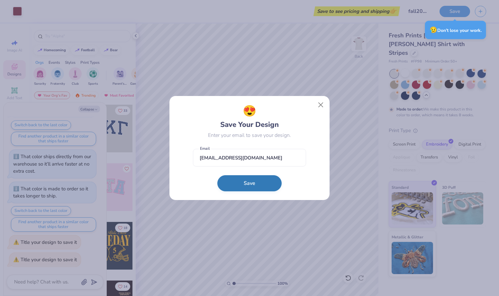
click at [267, 186] on button "Save" at bounding box center [249, 183] width 64 height 16
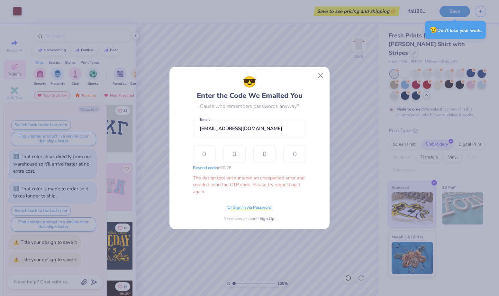
click at [253, 207] on span "Or Sign in via Password" at bounding box center [249, 207] width 44 height 6
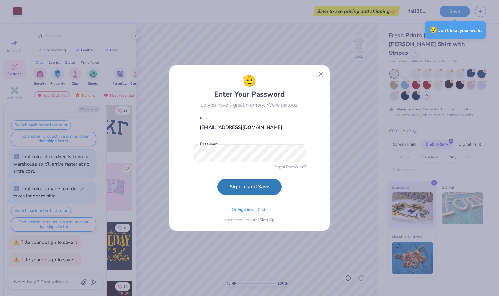
click at [260, 185] on button "Sign-in and Save" at bounding box center [249, 187] width 64 height 16
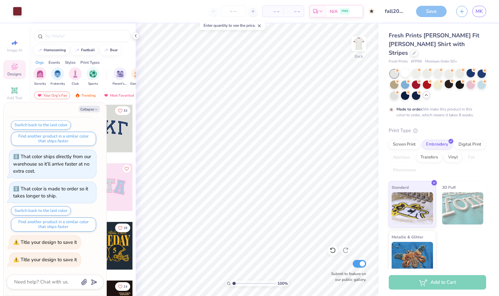
click at [431, 11] on div "Save" at bounding box center [431, 11] width 31 height 11
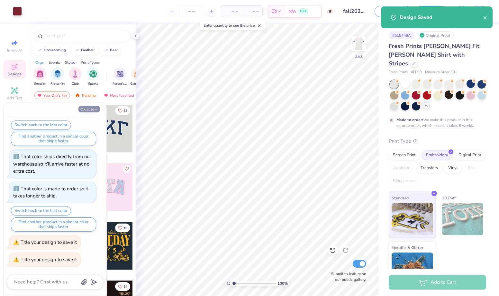
click at [95, 110] on icon "button" at bounding box center [96, 109] width 4 height 4
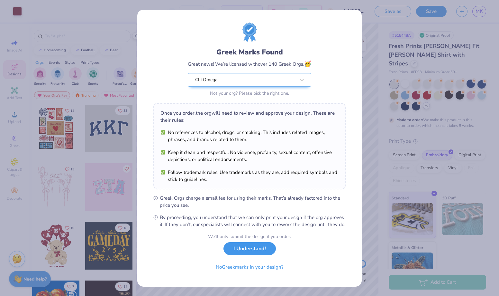
click at [237, 255] on button "I Understand!" at bounding box center [250, 248] width 52 height 13
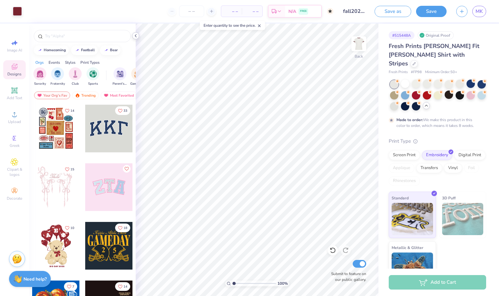
click at [134, 36] on icon at bounding box center [135, 35] width 5 height 5
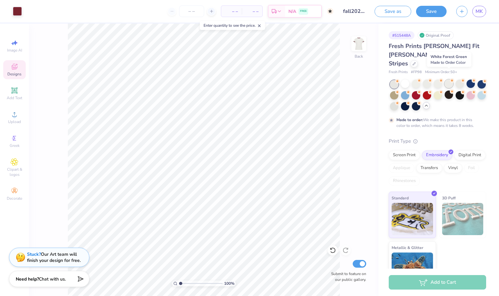
click at [449, 79] on div at bounding box center [449, 83] width 8 height 8
click at [15, 12] on div at bounding box center [17, 10] width 9 height 9
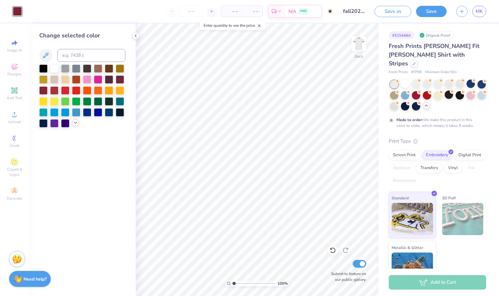
click at [74, 124] on icon at bounding box center [75, 122] width 5 height 5
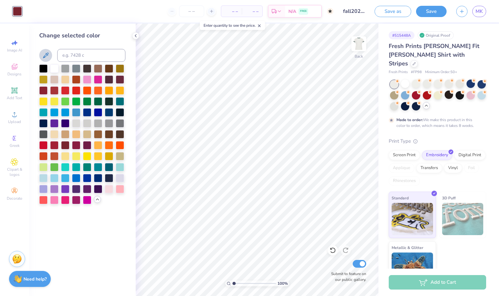
click at [49, 58] on icon at bounding box center [46, 55] width 8 height 8
click at [48, 56] on icon at bounding box center [46, 55] width 8 height 8
click at [358, 111] on div "Art colors – – Per Item – – Total Est. Delivery N/A FREE Design Title fall2025 …" at bounding box center [249, 148] width 499 height 296
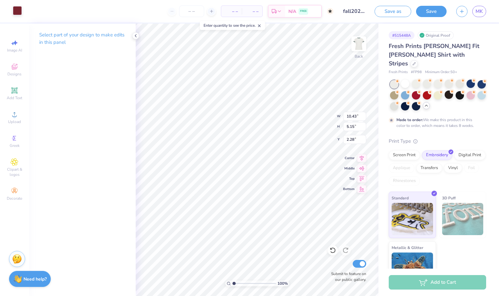
click at [19, 9] on div at bounding box center [17, 10] width 9 height 9
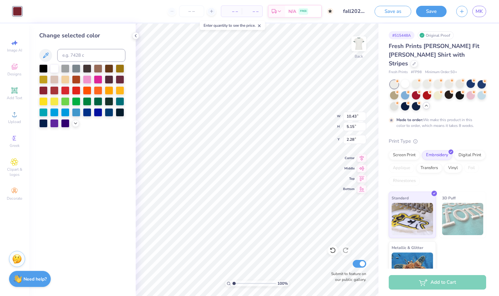
click at [72, 124] on div at bounding box center [82, 95] width 86 height 63
click at [75, 124] on icon at bounding box center [75, 122] width 5 height 5
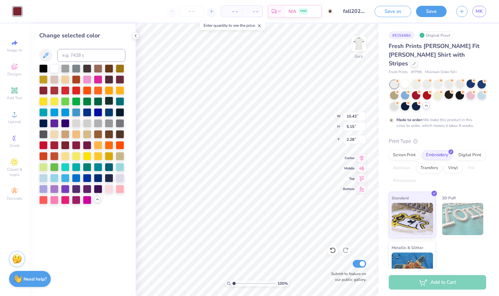
click at [110, 97] on div at bounding box center [109, 101] width 8 height 8
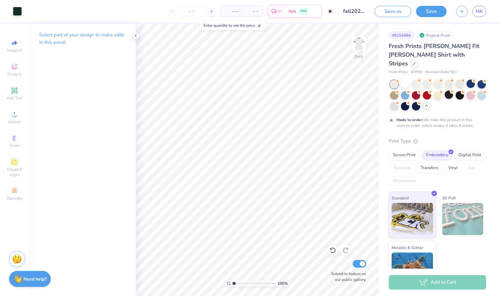
click at [239, 14] on div "– – Per Item" at bounding box center [231, 11] width 21 height 11
click at [238, 10] on span "– –" at bounding box center [231, 11] width 13 height 7
click at [254, 11] on span "– –" at bounding box center [252, 11] width 13 height 7
click at [188, 11] on input "number" at bounding box center [191, 11] width 25 height 12
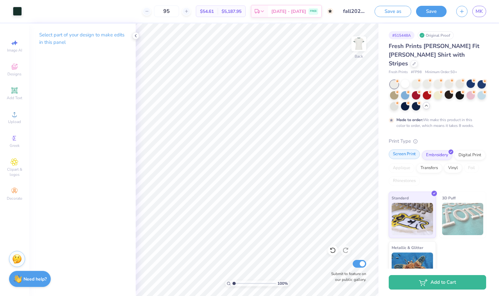
click at [405, 150] on div "Screen Print Embroidery Digital Print Applique Transfers Vinyl Foil Rhinestones" at bounding box center [437, 167] width 97 height 35
click at [414, 149] on div "Screen Print" at bounding box center [404, 154] width 31 height 10
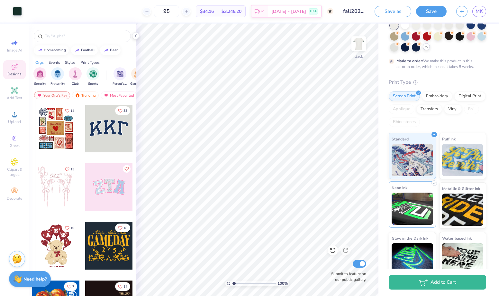
scroll to position [60, 0]
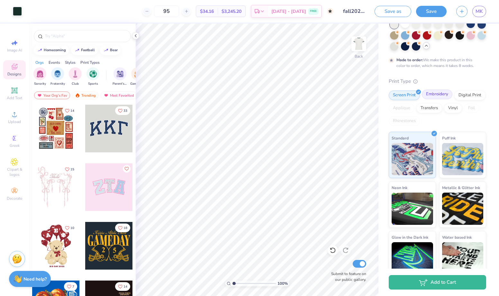
click at [446, 89] on div "Embroidery" at bounding box center [437, 94] width 31 height 10
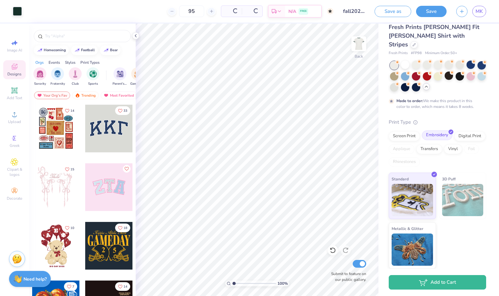
scroll to position [10, 0]
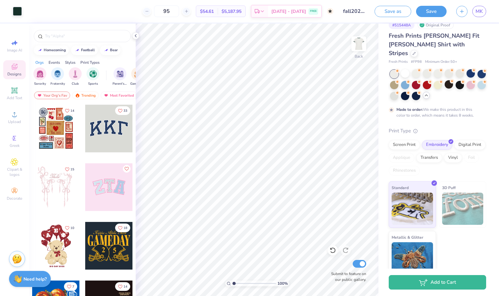
click at [457, 196] on img at bounding box center [463, 208] width 42 height 32
click at [426, 152] on div "Transfers" at bounding box center [430, 157] width 26 height 10
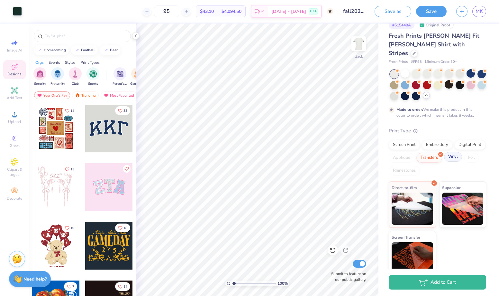
click at [448, 152] on div "Vinyl" at bounding box center [453, 157] width 18 height 10
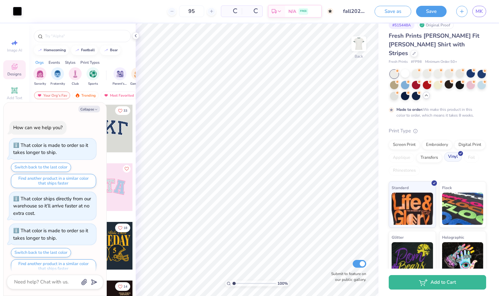
scroll to position [167, 0]
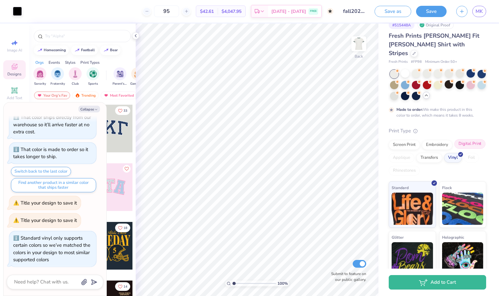
click at [465, 139] on div "Digital Print" at bounding box center [470, 144] width 31 height 10
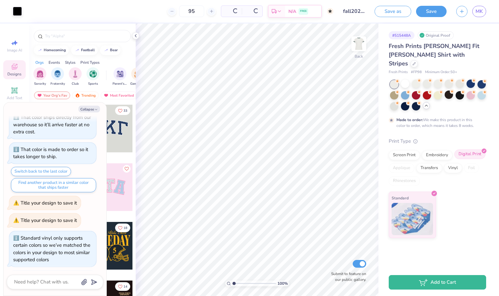
scroll to position [0, 0]
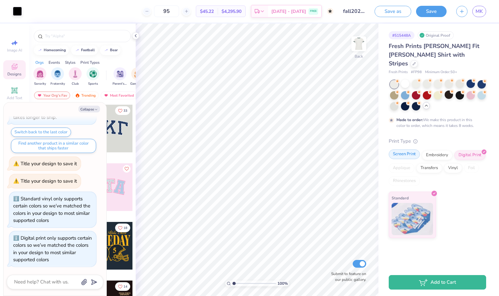
click at [411, 149] on div "Screen Print" at bounding box center [404, 154] width 31 height 10
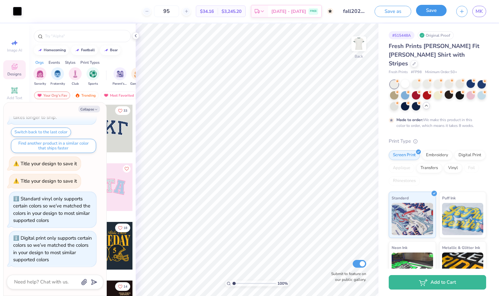
click at [434, 13] on button "Save" at bounding box center [431, 10] width 31 height 11
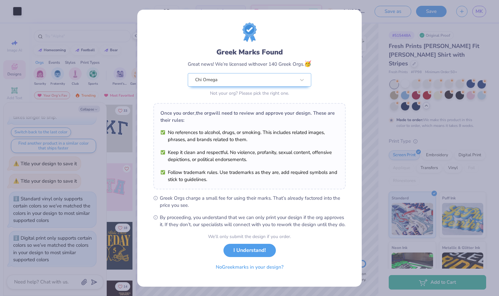
click at [237, 263] on div "We’ll only submit the design if you order. I Understand! No Greek marks in your…" at bounding box center [249, 253] width 83 height 41
click at [237, 255] on button "I Understand!" at bounding box center [250, 248] width 52 height 13
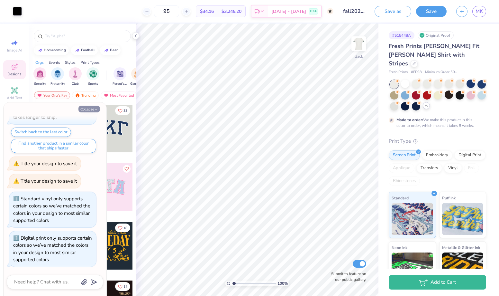
click at [96, 106] on button "Collapse" at bounding box center [90, 109] width 22 height 7
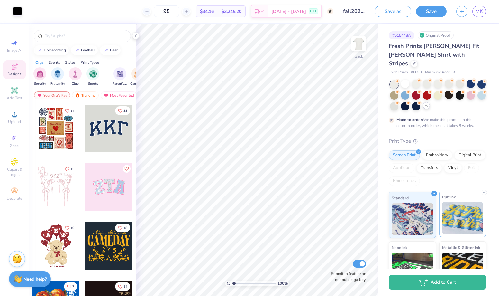
scroll to position [60, 0]
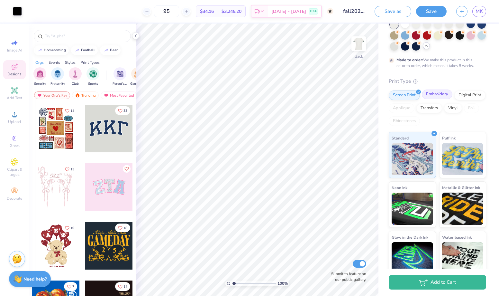
click at [438, 89] on div "Embroidery" at bounding box center [437, 94] width 31 height 10
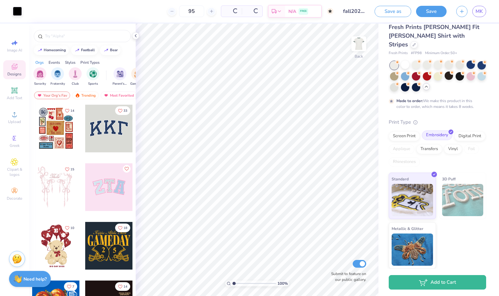
scroll to position [10, 0]
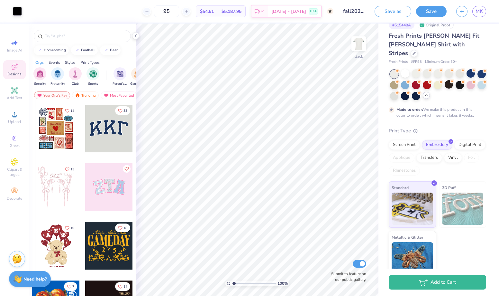
click at [413, 141] on div "Screen Print Embroidery Digital Print Applique Transfers Vinyl Foil Rhinestones" at bounding box center [437, 157] width 97 height 35
click at [411, 139] on div "Screen Print" at bounding box center [404, 144] width 31 height 10
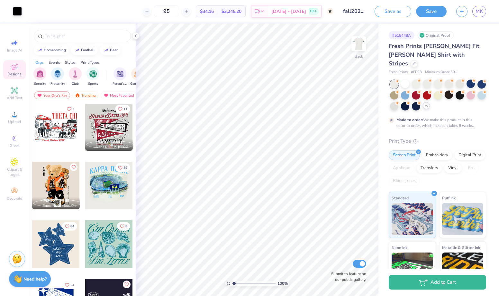
scroll to position [60, 0]
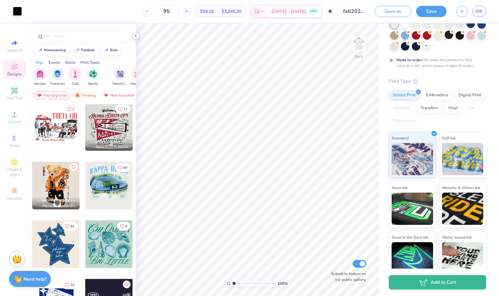
click at [134, 36] on icon at bounding box center [135, 35] width 5 height 5
